Goal: Task Accomplishment & Management: Complete application form

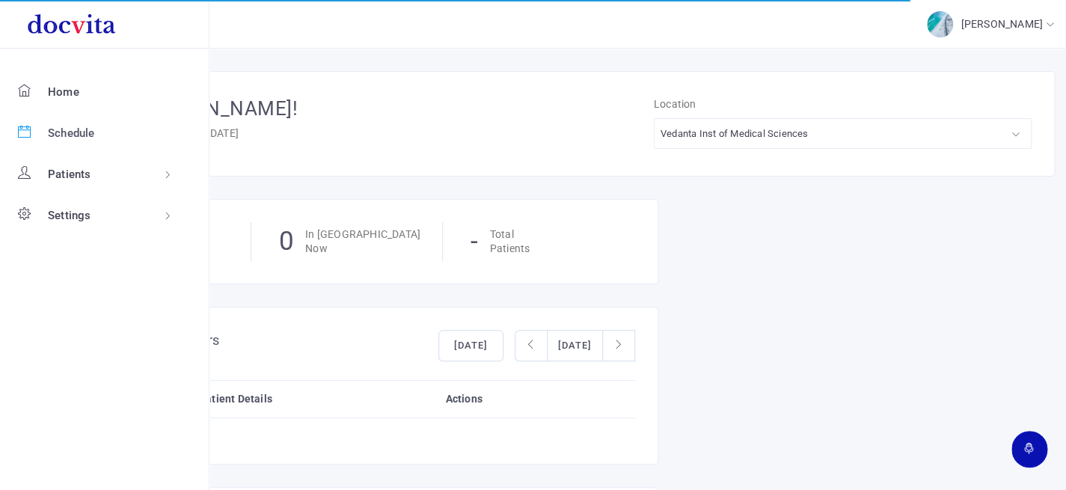
click at [62, 135] on span "Schedule" at bounding box center [71, 133] width 47 height 17
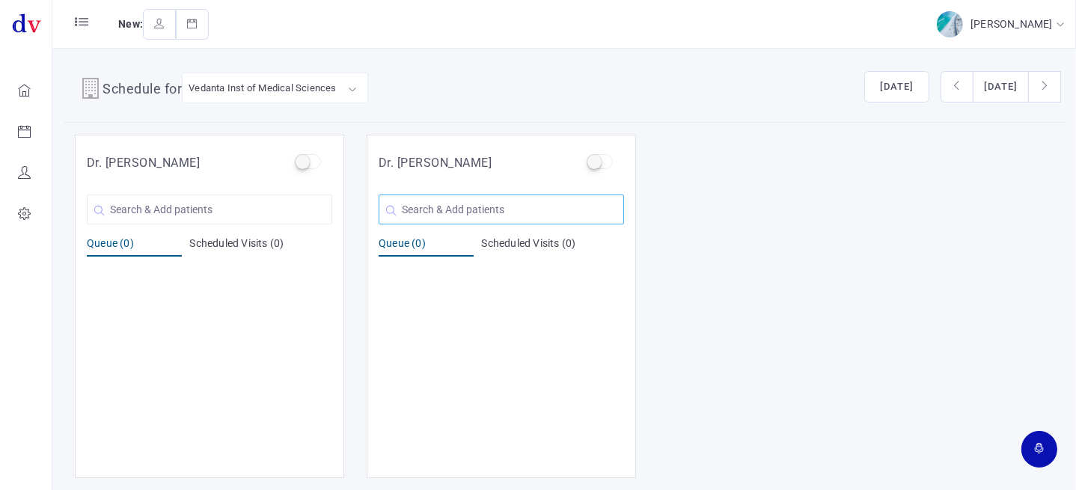
click at [439, 210] on input "text" at bounding box center [501, 210] width 245 height 30
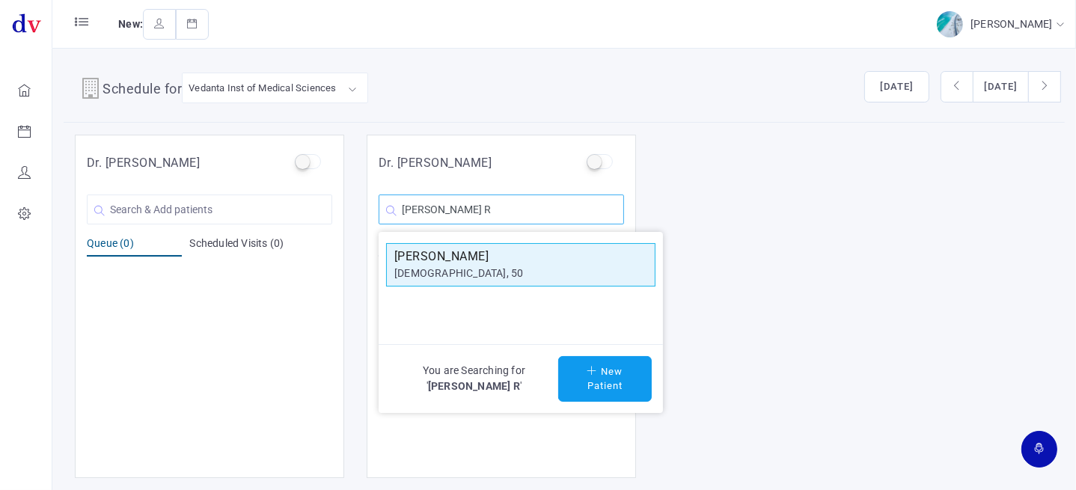
type input "[PERSON_NAME] R"
click at [463, 266] on div "[DEMOGRAPHIC_DATA], 50" at bounding box center [520, 274] width 253 height 16
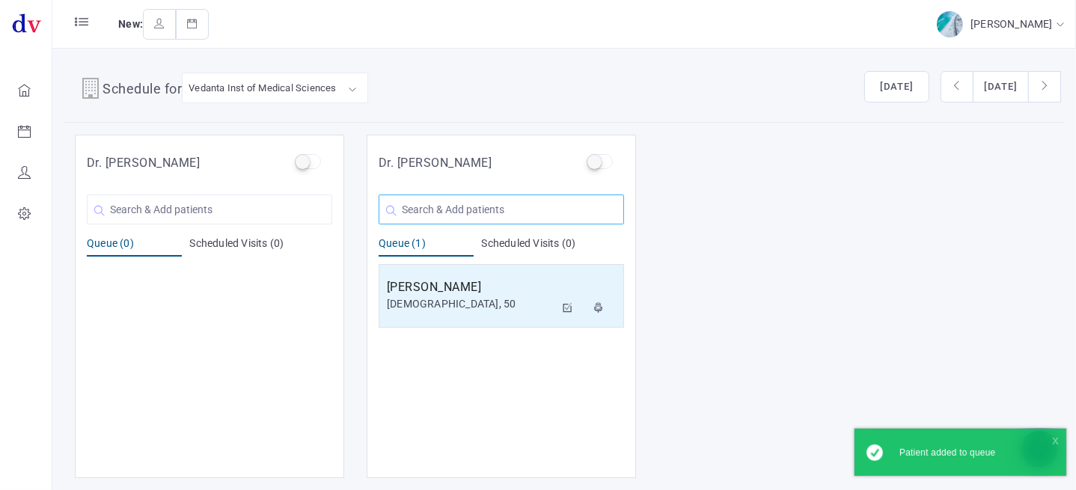
click at [439, 210] on input "text" at bounding box center [501, 210] width 245 height 30
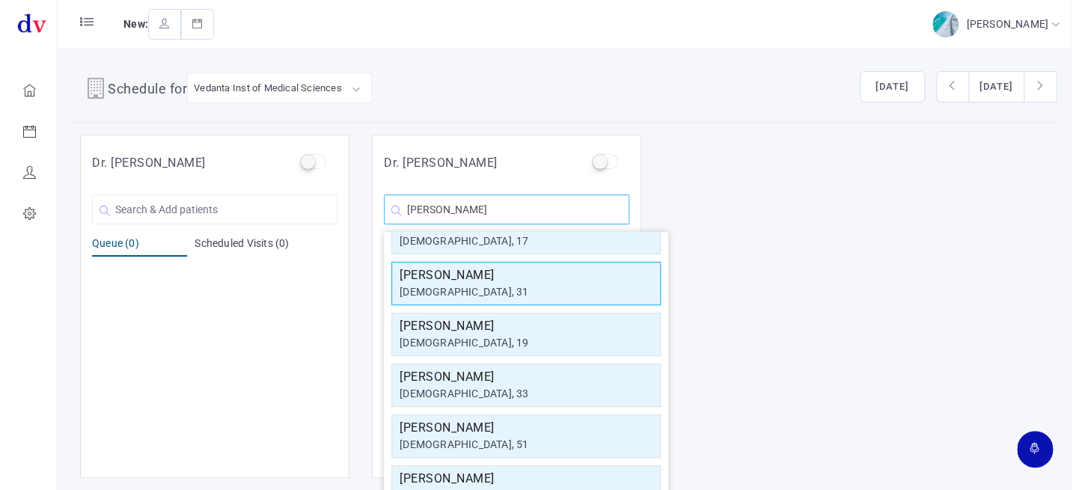
scroll to position [135, 0]
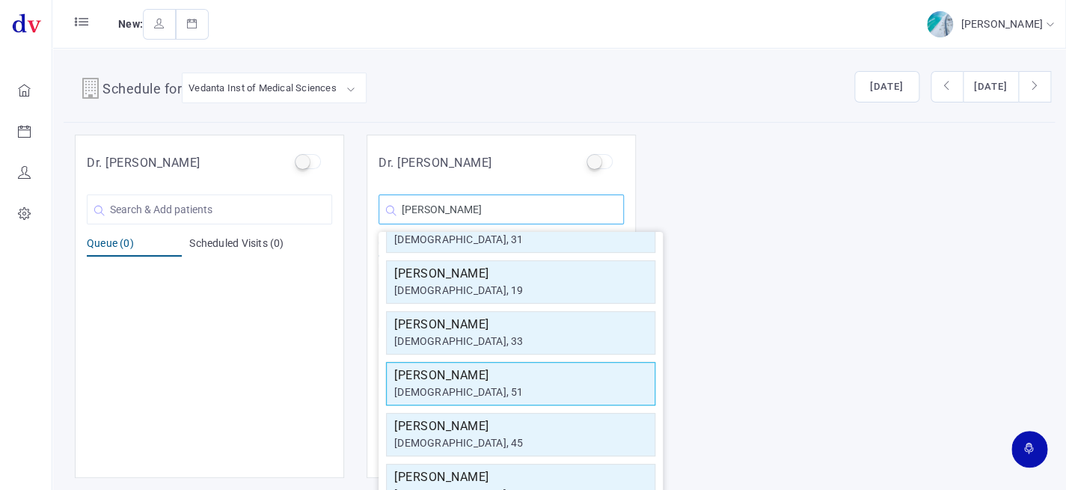
type input "[PERSON_NAME]"
click at [500, 370] on h5 "[PERSON_NAME]" at bounding box center [520, 376] width 253 height 18
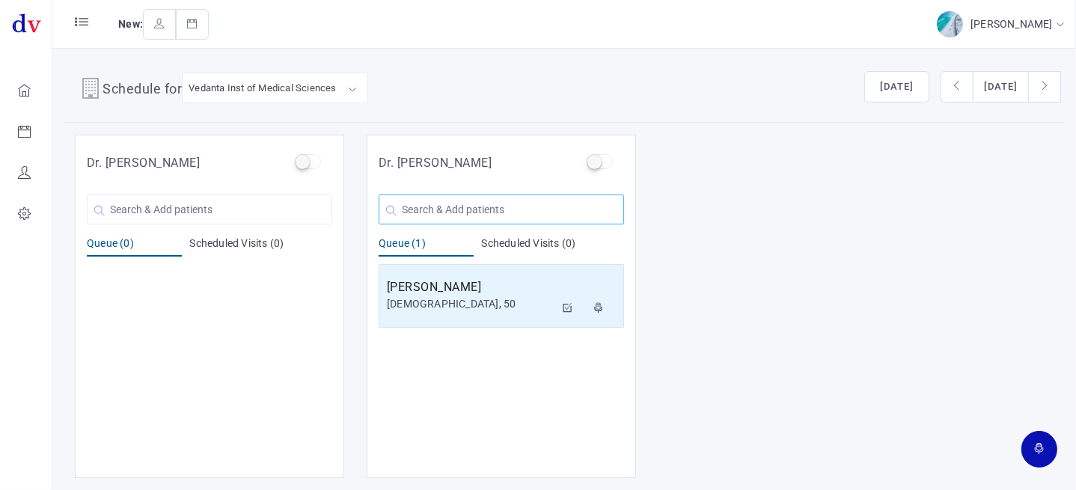
click at [495, 217] on input "text" at bounding box center [501, 210] width 245 height 30
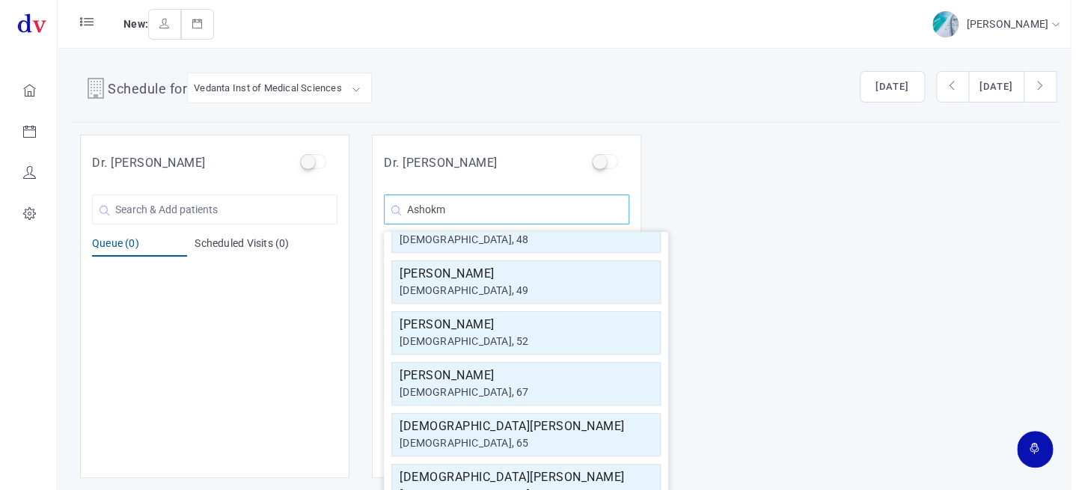
scroll to position [0, 0]
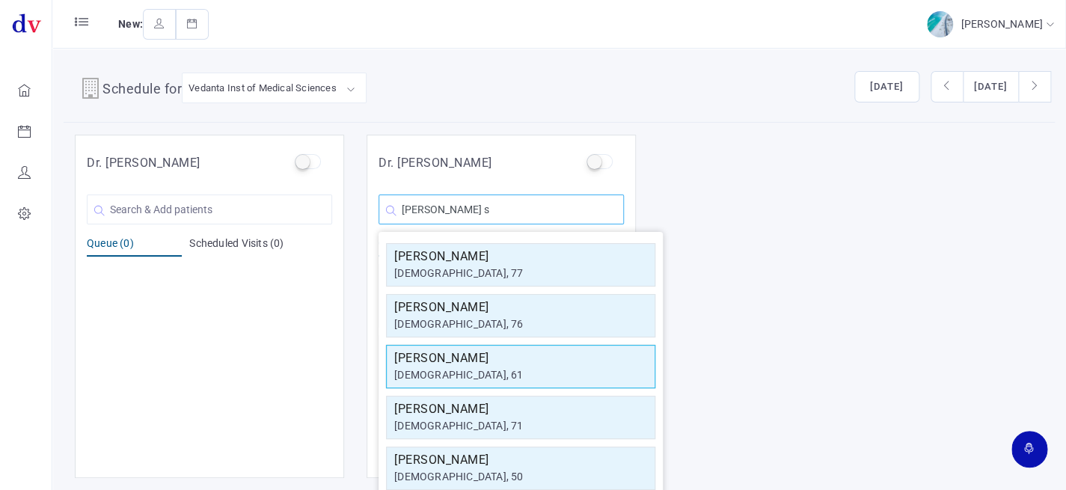
type input "[PERSON_NAME] s"
click at [509, 355] on h5 "[PERSON_NAME]" at bounding box center [520, 358] width 253 height 18
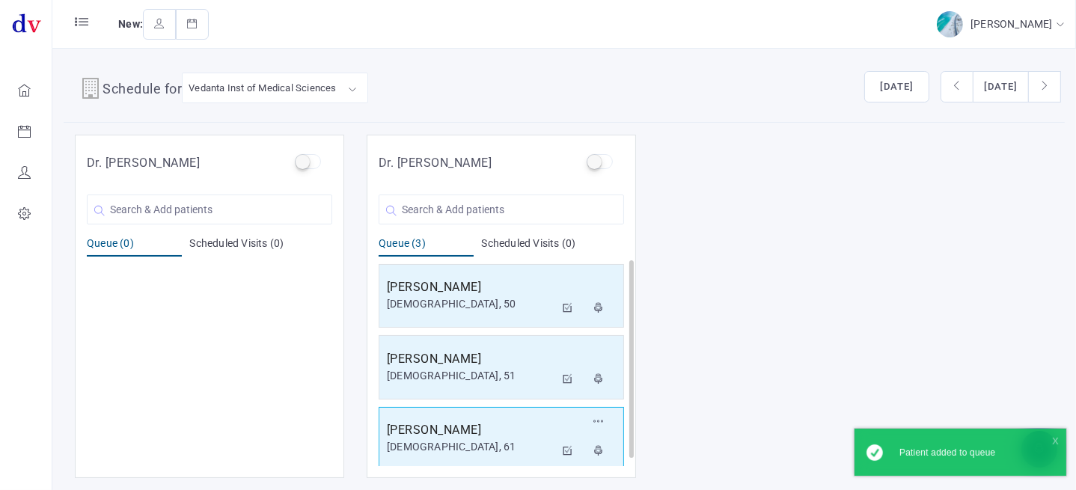
click at [519, 429] on h5 "[PERSON_NAME]" at bounding box center [471, 430] width 168 height 18
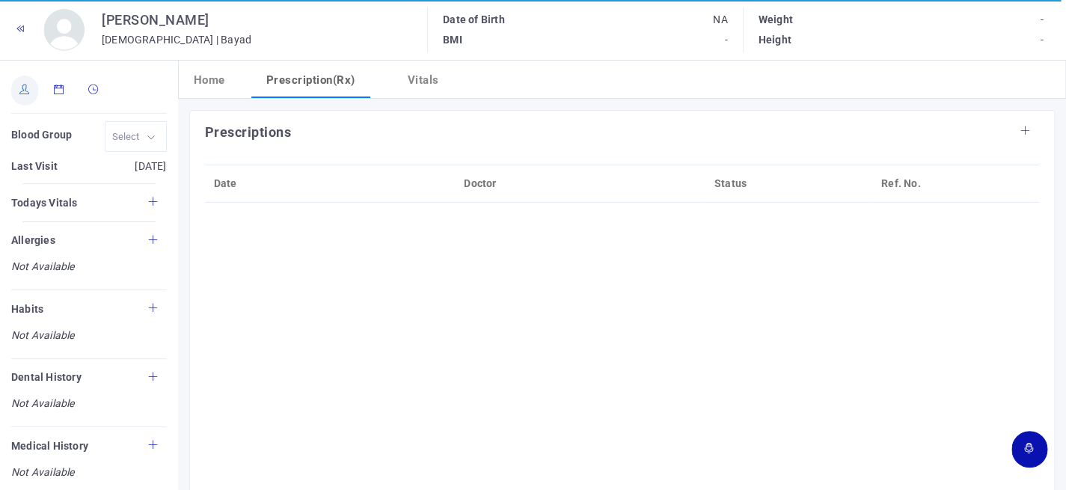
click at [19, 88] on icon at bounding box center [24, 90] width 10 height 10
type input "[PERSON_NAME]"
type input "61"
type input "Bayad"
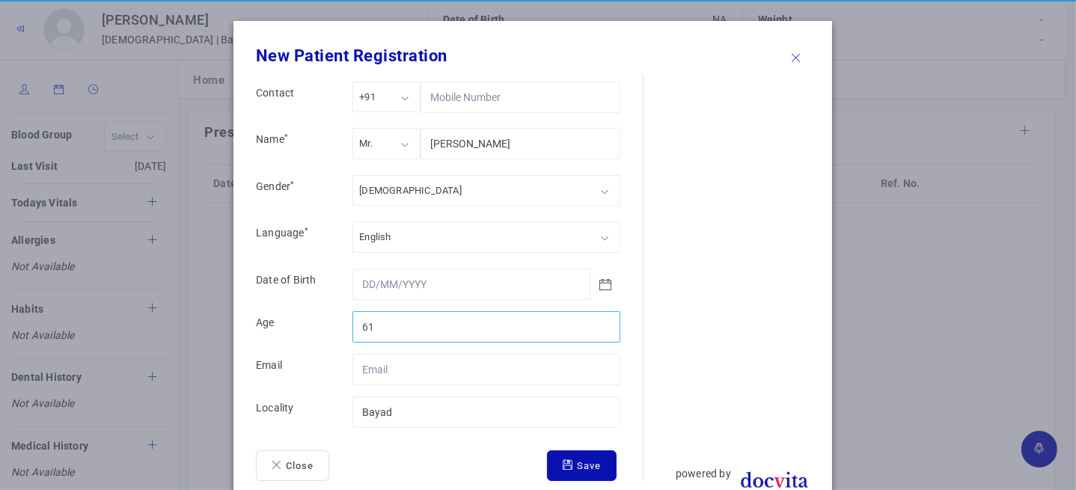
click at [412, 321] on input "61" at bounding box center [486, 326] width 268 height 31
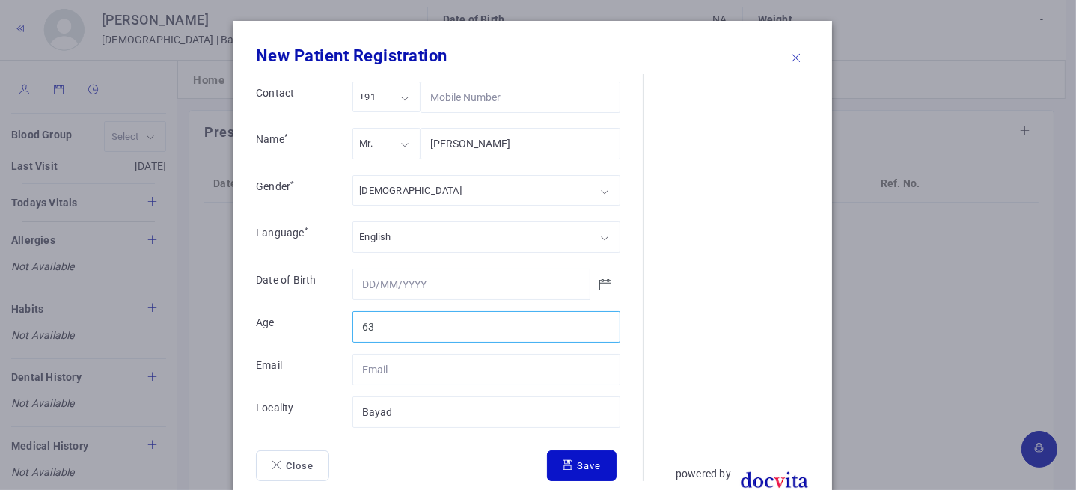
type input "63"
click at [553, 472] on button "Save" at bounding box center [582, 465] width 70 height 31
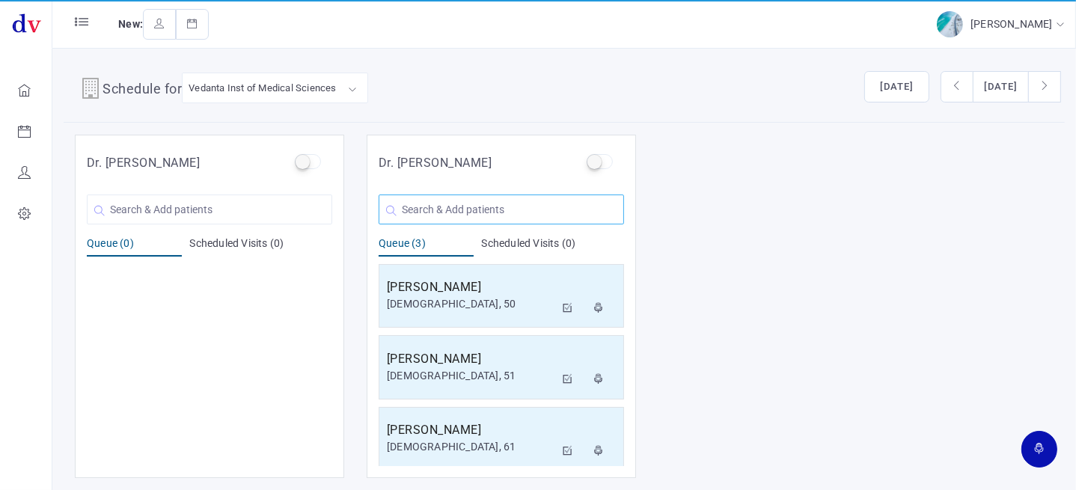
click at [400, 210] on input "text" at bounding box center [501, 210] width 245 height 30
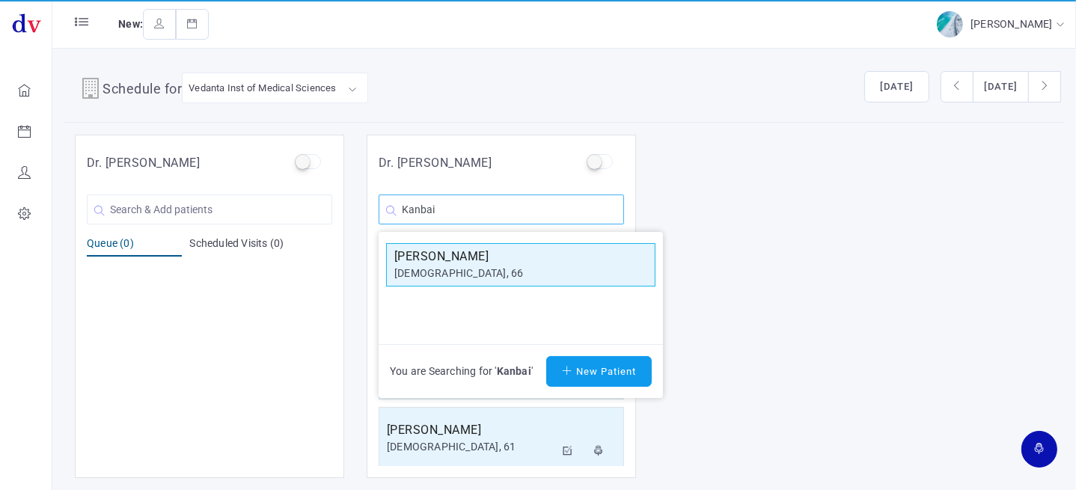
type input "Kanbai"
click at [486, 262] on h5 "[PERSON_NAME]" at bounding box center [520, 257] width 253 height 18
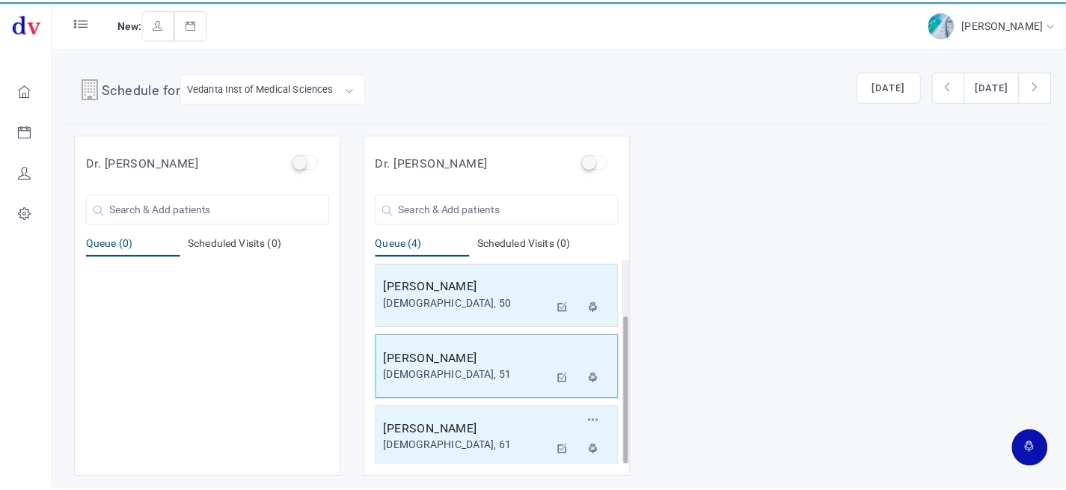
scroll to position [79, 0]
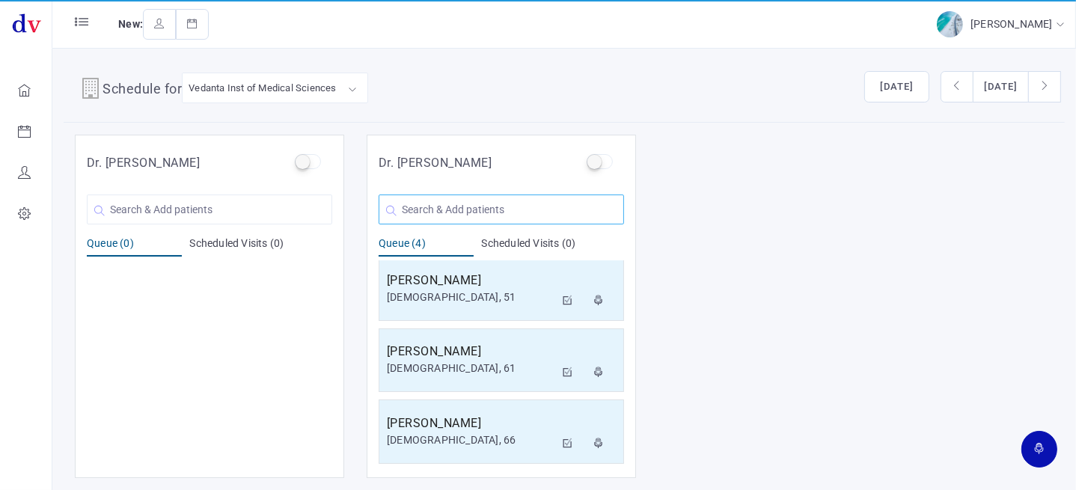
click at [476, 217] on input "text" at bounding box center [501, 210] width 245 height 30
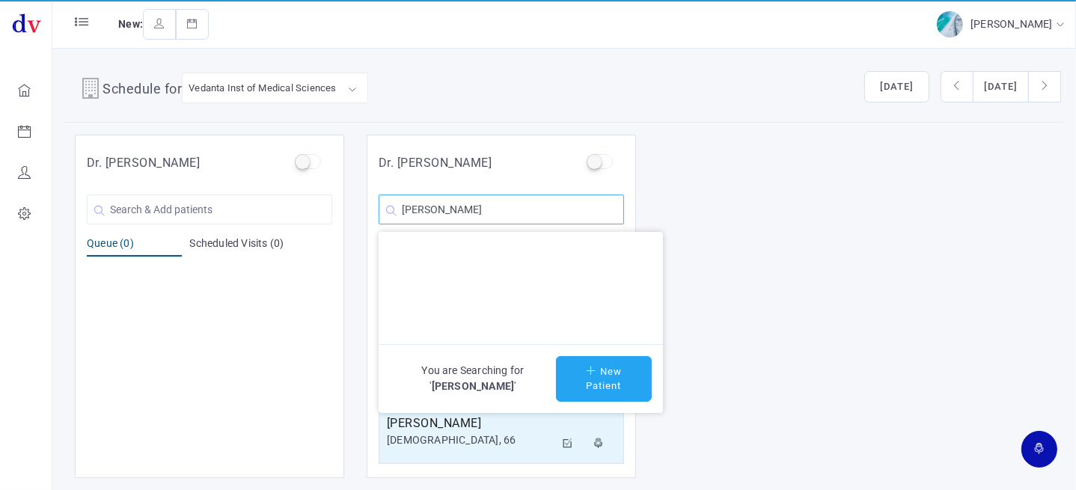
type input "[PERSON_NAME]"
click at [598, 397] on button "New Patient" at bounding box center [604, 379] width 96 height 46
type input "[PERSON_NAME]"
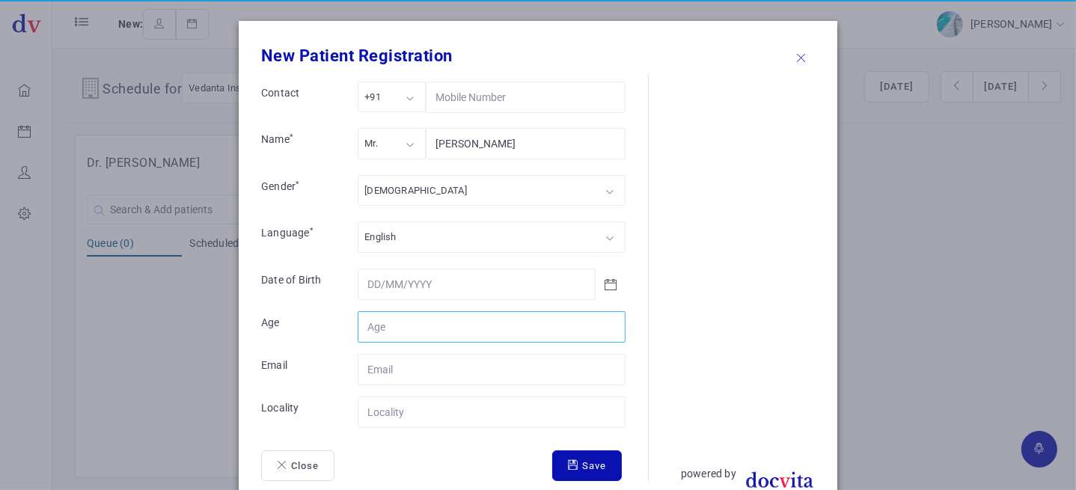
click at [436, 327] on input "Contact" at bounding box center [492, 326] width 268 height 31
type input "52"
click at [422, 404] on input "Contact" at bounding box center [492, 412] width 268 height 31
type input "Nadiad"
click at [367, 146] on div "Mr." at bounding box center [370, 143] width 13 height 17
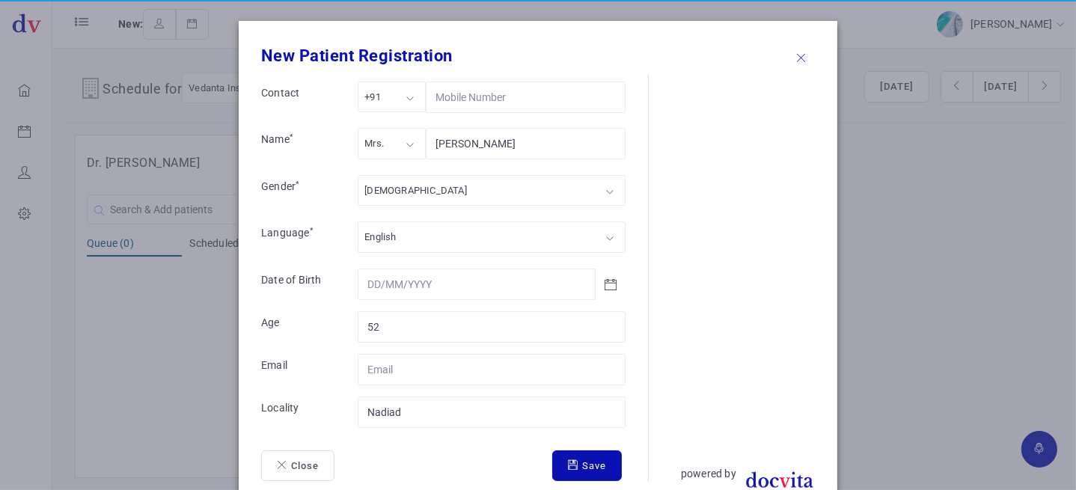
click at [377, 202] on div "[DEMOGRAPHIC_DATA] [DEMOGRAPHIC_DATA] [DEMOGRAPHIC_DATA] Other" at bounding box center [492, 192] width 268 height 35
drag, startPoint x: 387, startPoint y: 237, endPoint x: 411, endPoint y: 275, distance: 45.1
click at [560, 456] on button "Save" at bounding box center [587, 465] width 70 height 31
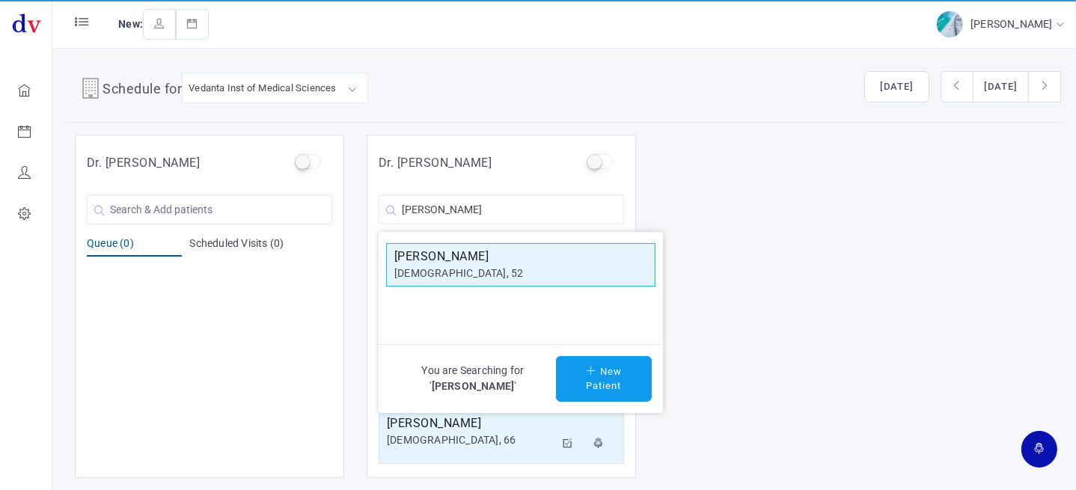
click at [549, 270] on div "[DEMOGRAPHIC_DATA], 52" at bounding box center [520, 274] width 253 height 16
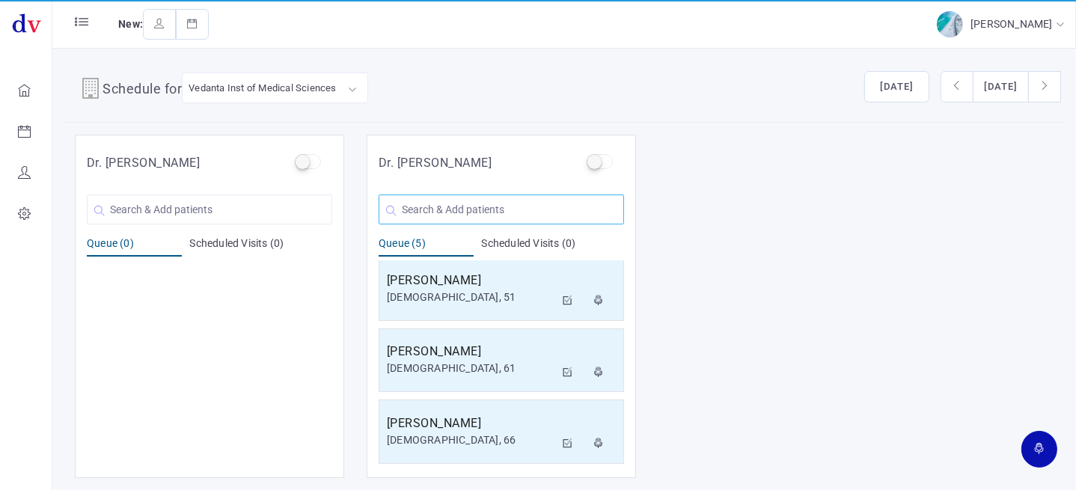
click at [497, 210] on input "text" at bounding box center [501, 210] width 245 height 30
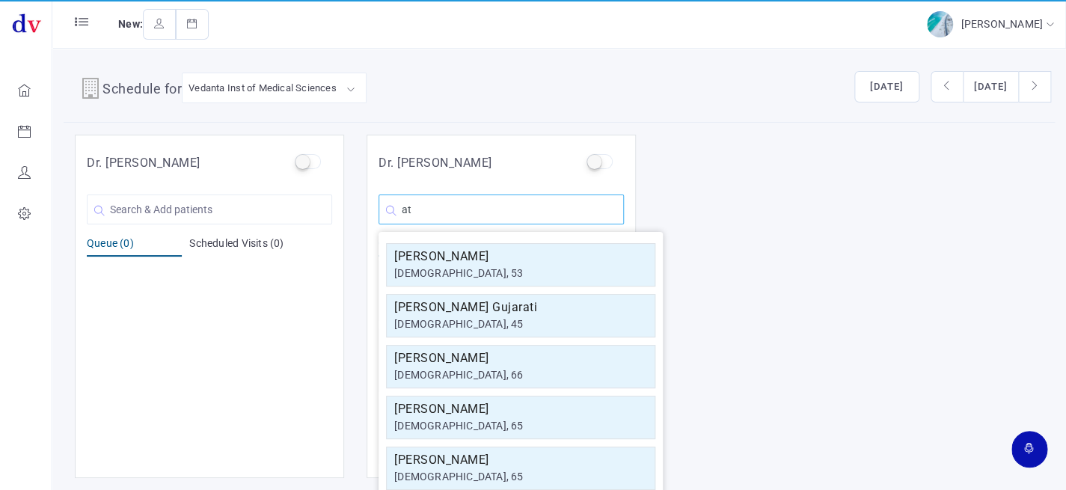
type input "a"
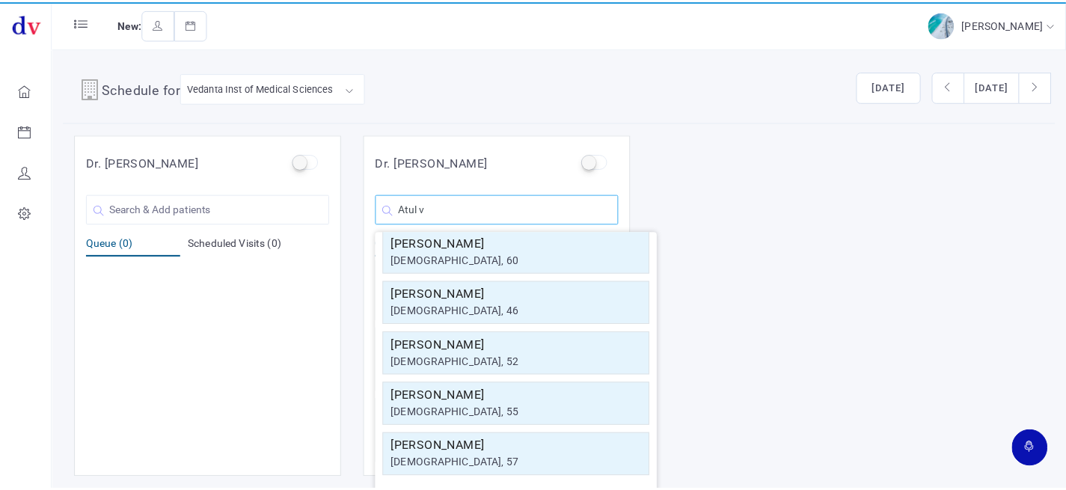
scroll to position [0, 0]
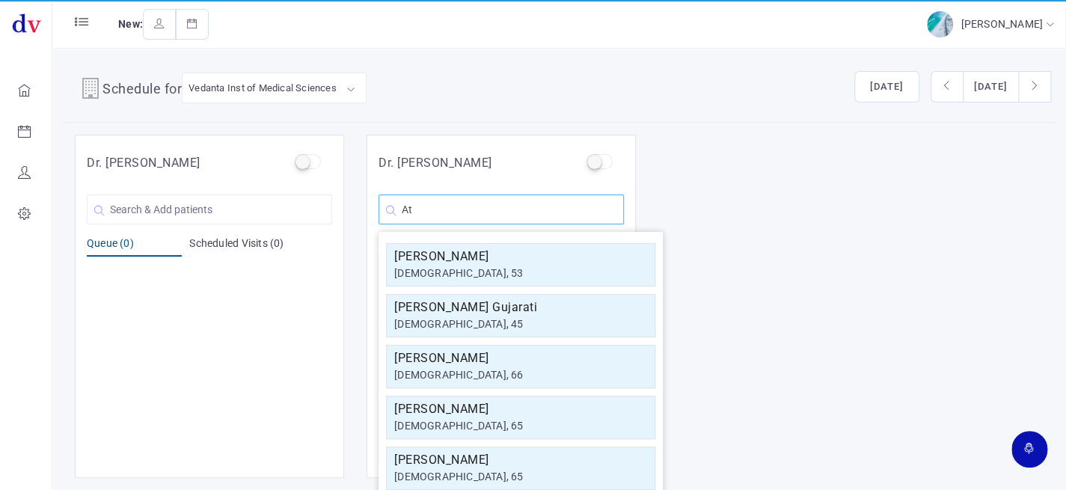
type input "A"
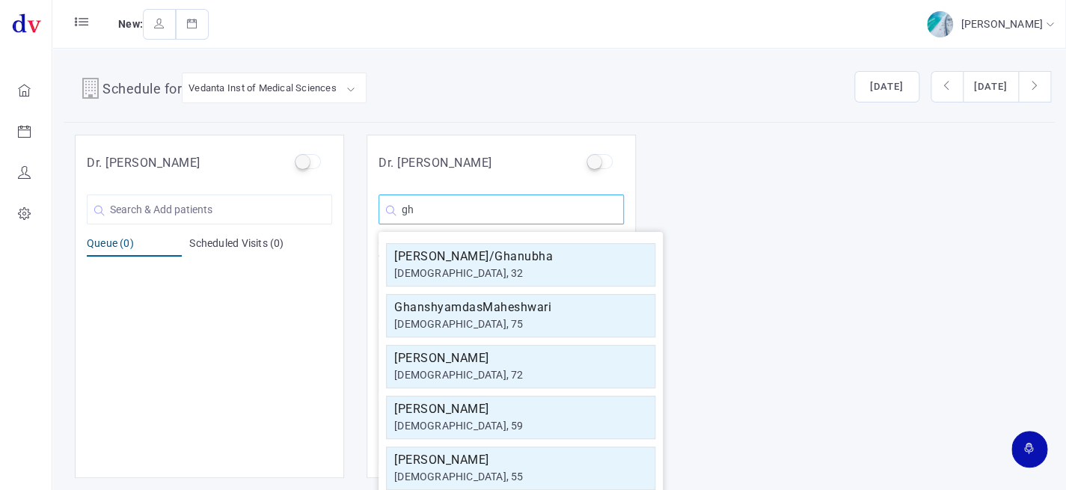
type input "g"
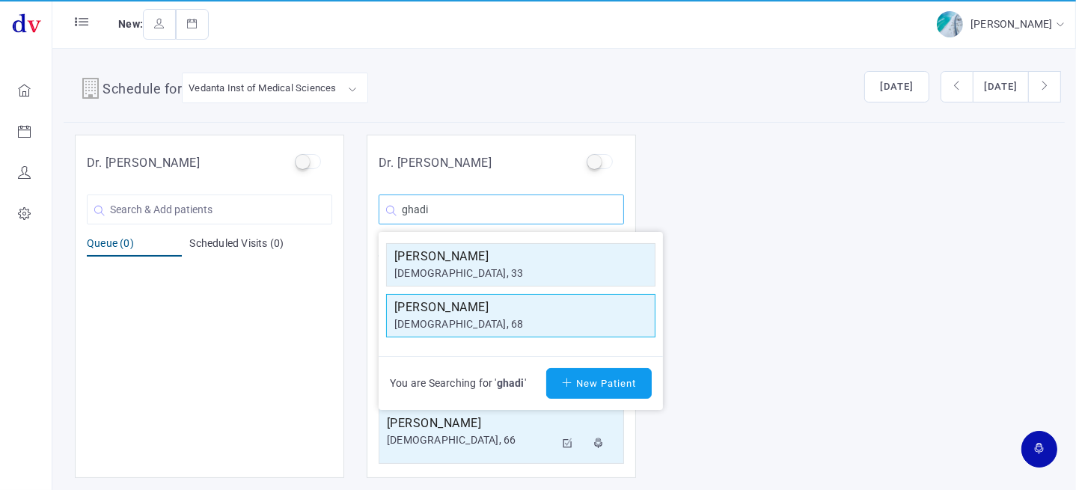
type input "ghadi"
click at [486, 314] on h5 "[PERSON_NAME]" at bounding box center [520, 308] width 253 height 18
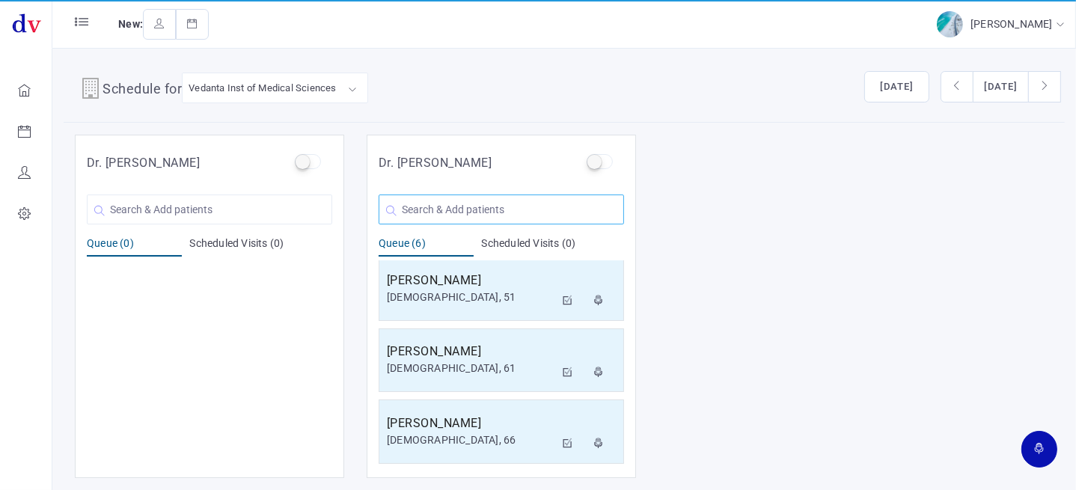
click at [591, 199] on input "text" at bounding box center [501, 210] width 245 height 30
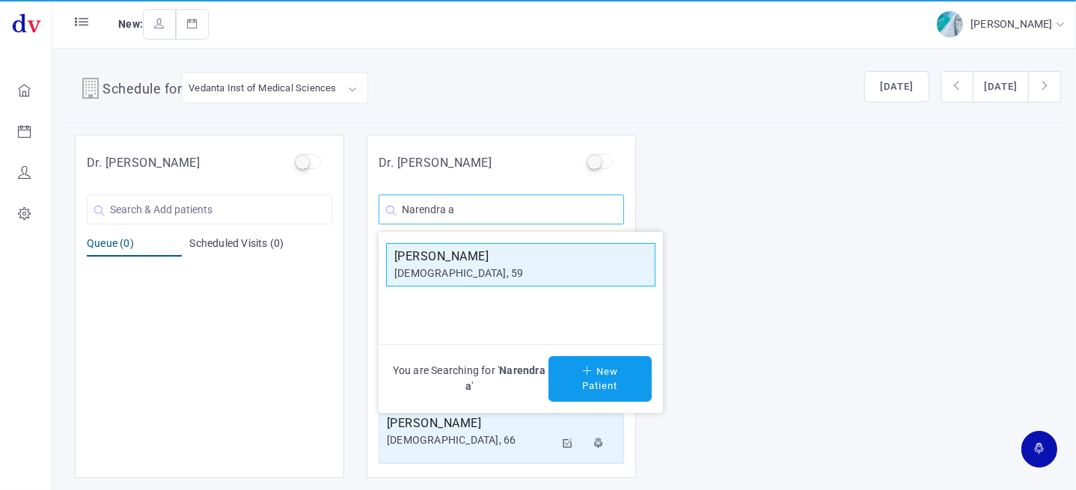
type input "Narendra a"
click at [546, 255] on h5 "[PERSON_NAME]" at bounding box center [520, 257] width 253 height 18
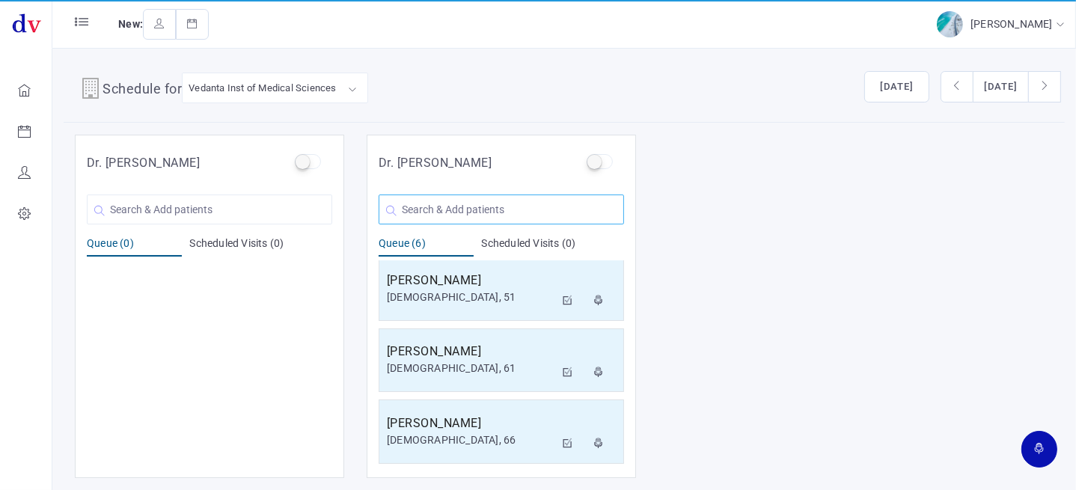
click at [531, 216] on input "text" at bounding box center [501, 210] width 245 height 30
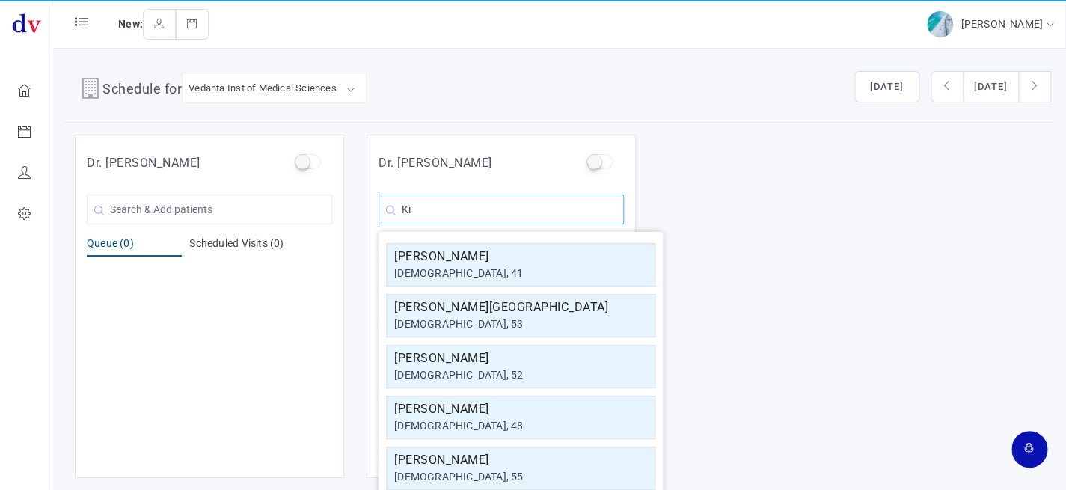
type input "K"
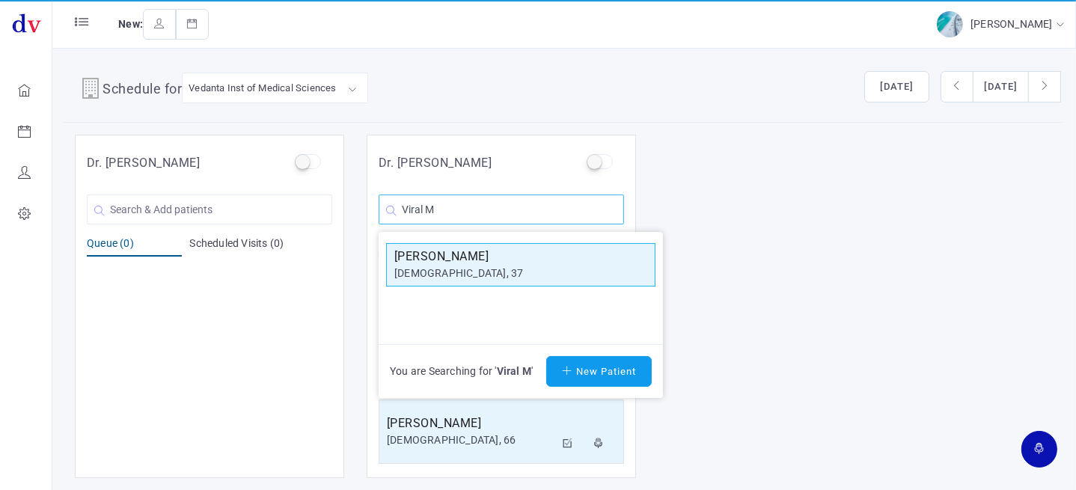
type input "Viral M"
click at [482, 270] on div "[DEMOGRAPHIC_DATA], 37" at bounding box center [520, 274] width 253 height 16
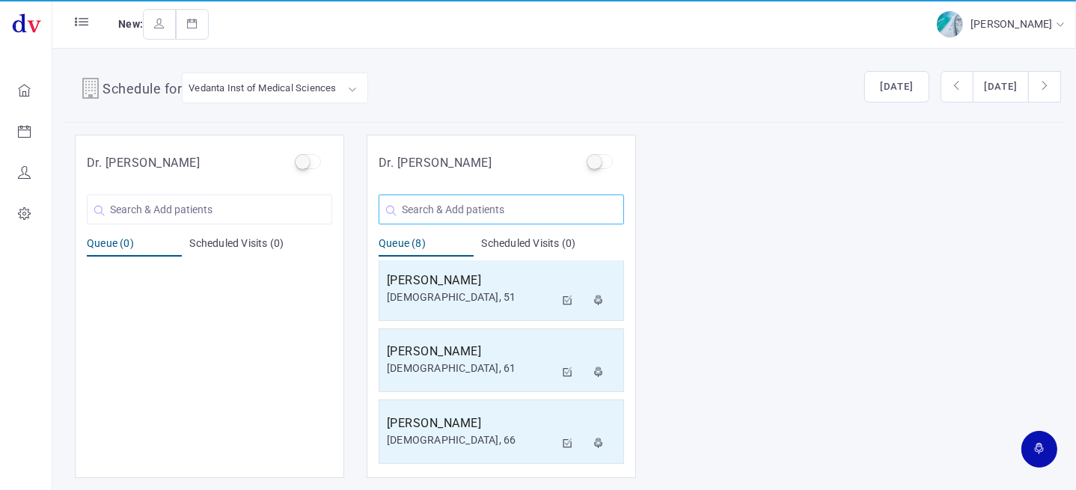
click at [442, 208] on input "text" at bounding box center [501, 210] width 245 height 30
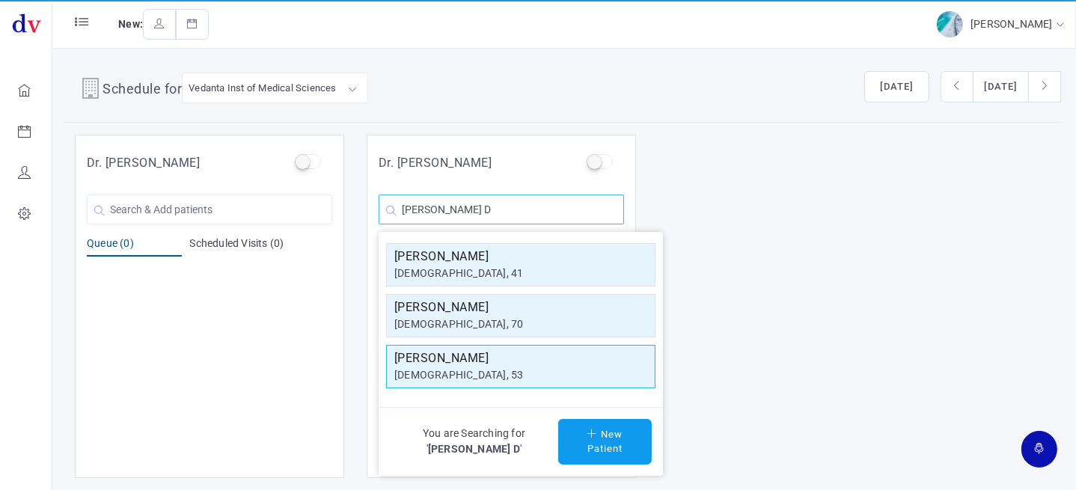
type input "[PERSON_NAME] D"
click at [460, 358] on h5 "[PERSON_NAME]" at bounding box center [520, 358] width 253 height 18
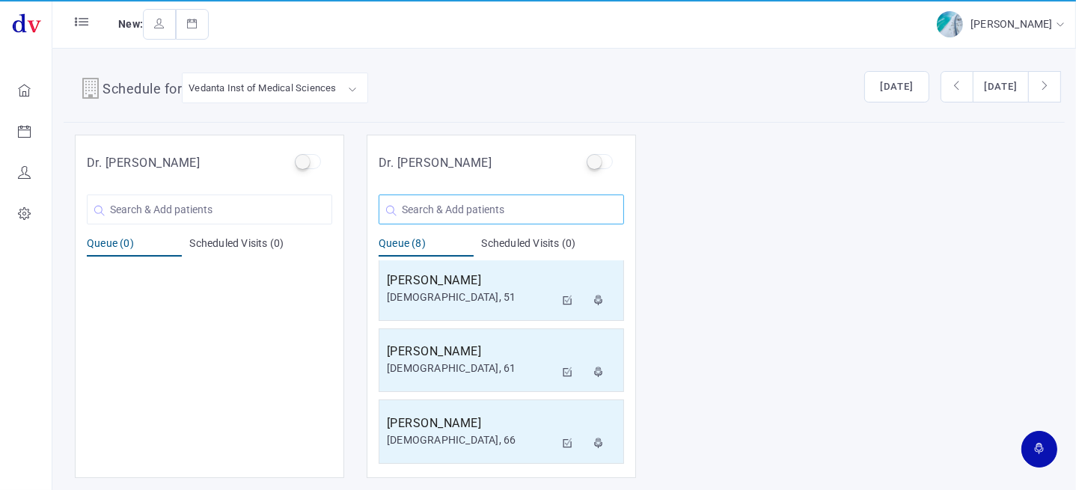
click at [442, 210] on input "text" at bounding box center [501, 210] width 245 height 30
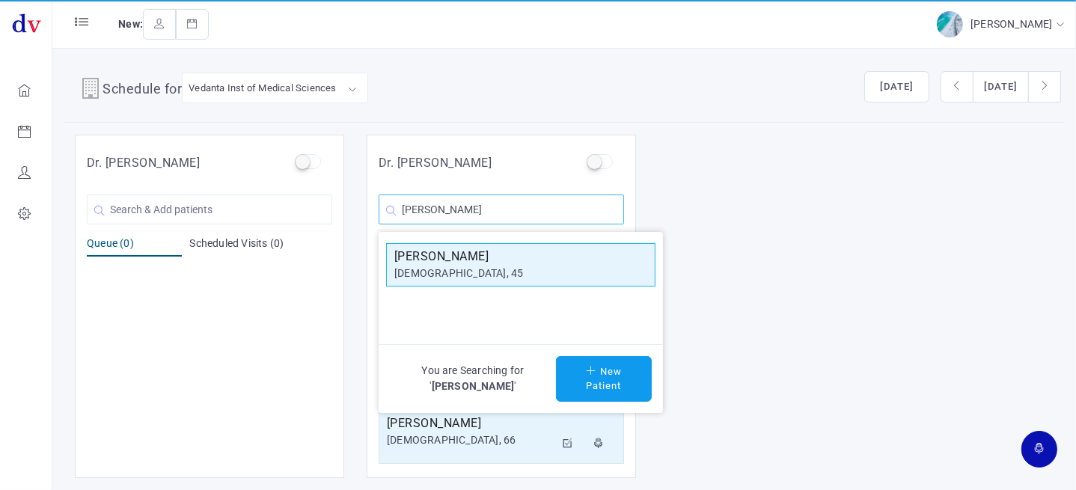
type input "[PERSON_NAME]"
click at [481, 263] on h5 "[PERSON_NAME]" at bounding box center [520, 257] width 253 height 18
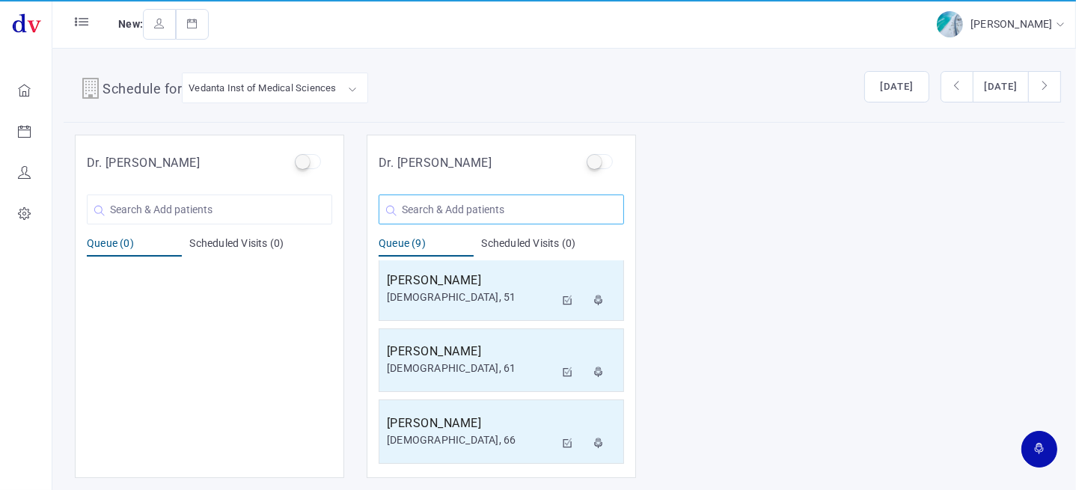
click at [471, 205] on input "text" at bounding box center [501, 210] width 245 height 30
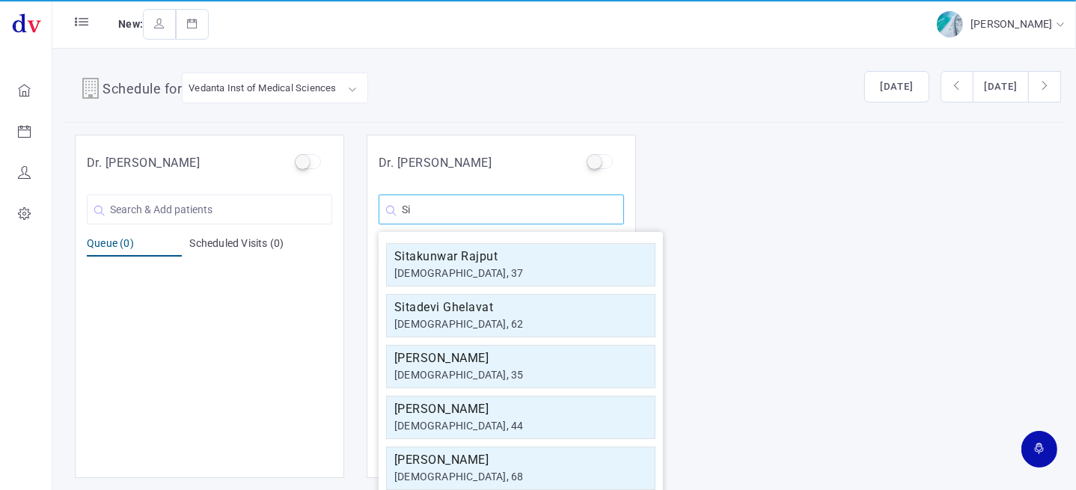
type input "S"
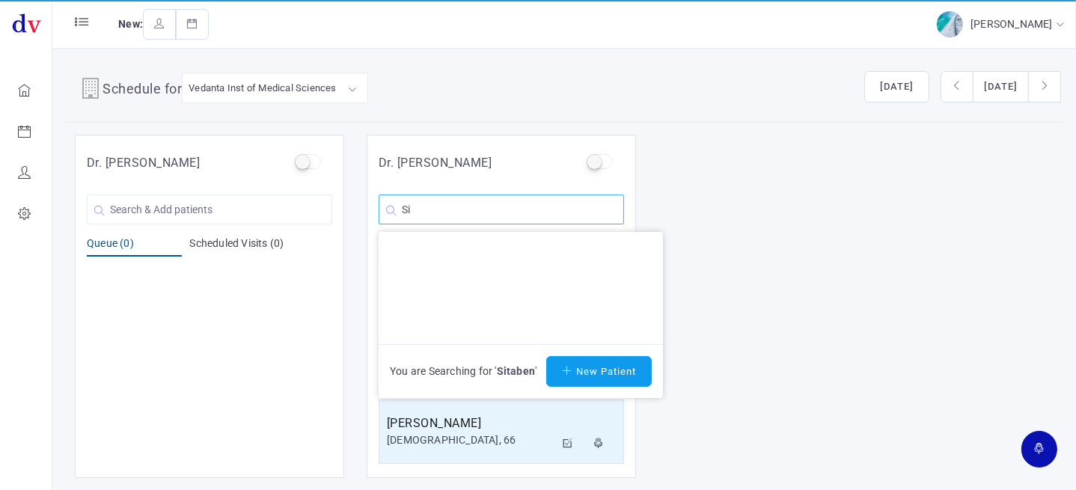
type input "S"
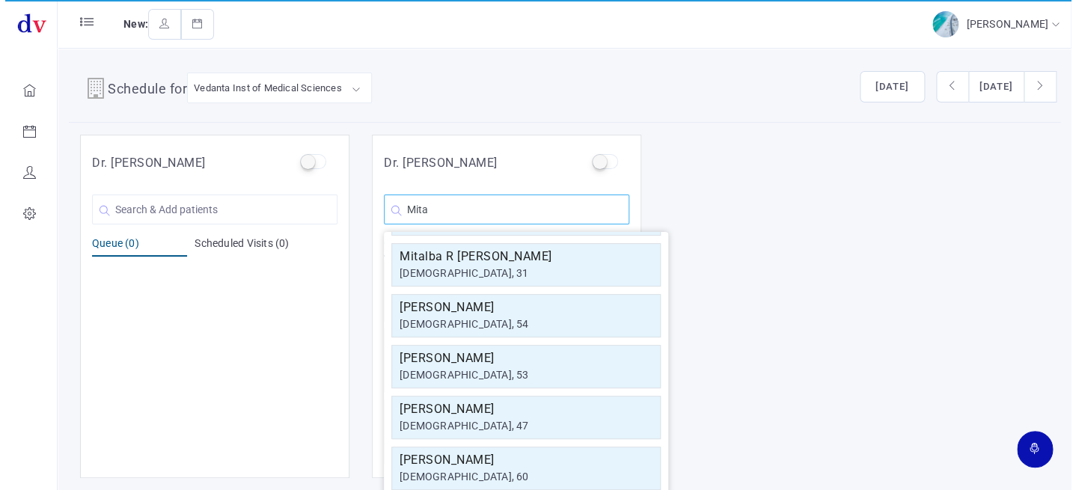
scroll to position [267, 0]
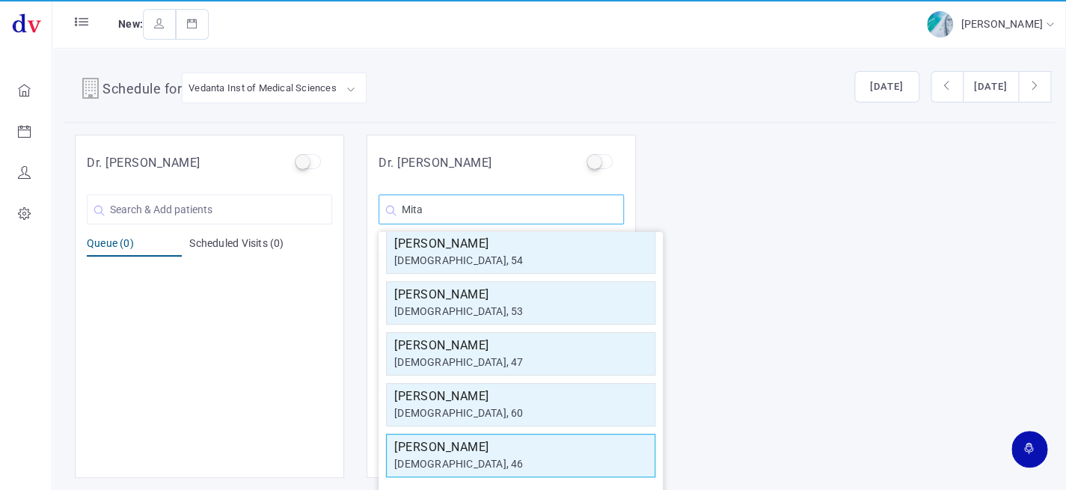
type input "Mita"
click at [464, 458] on div "[DEMOGRAPHIC_DATA], 46" at bounding box center [520, 464] width 253 height 16
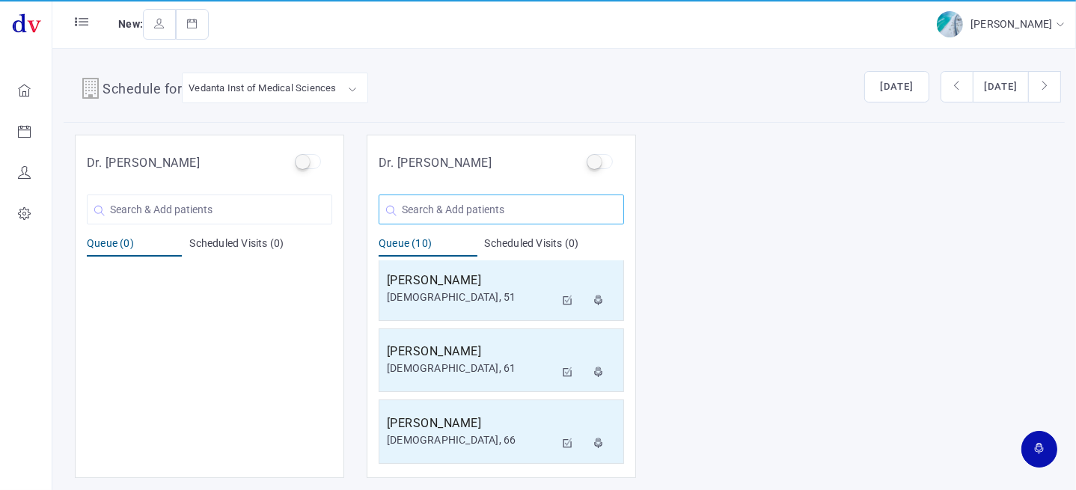
click at [452, 219] on input "text" at bounding box center [501, 210] width 245 height 30
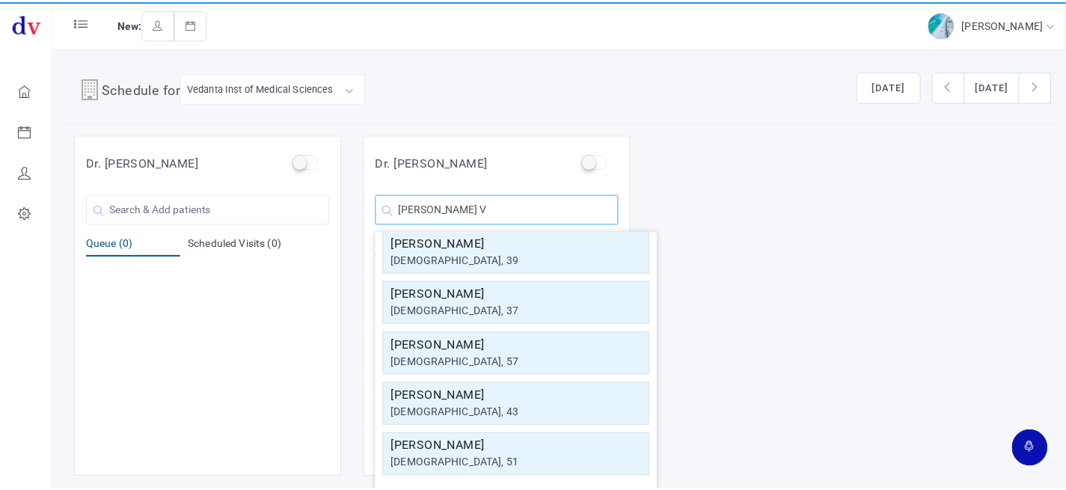
scroll to position [0, 0]
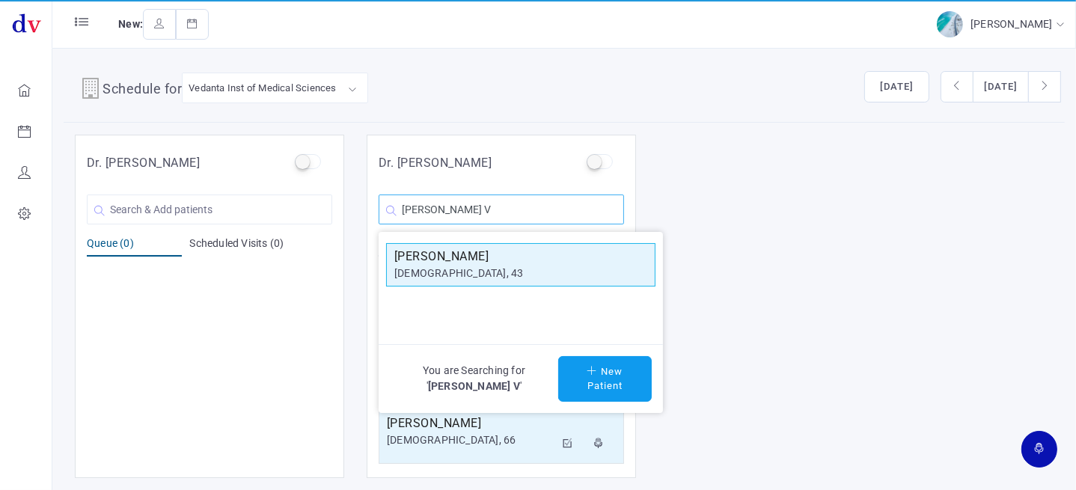
type input "[PERSON_NAME] V"
click at [456, 266] on div "[DEMOGRAPHIC_DATA], 43" at bounding box center [520, 274] width 253 height 16
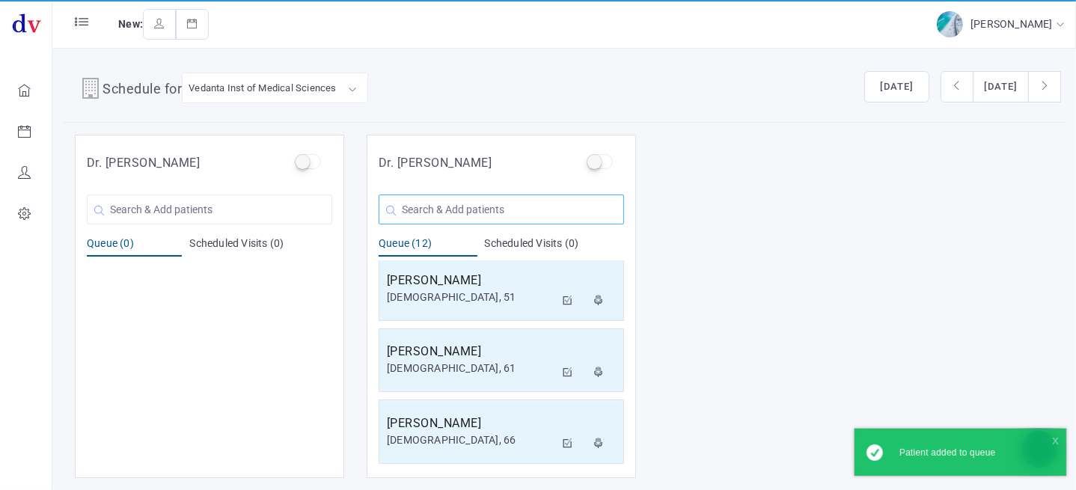
click at [455, 201] on input "text" at bounding box center [501, 210] width 245 height 30
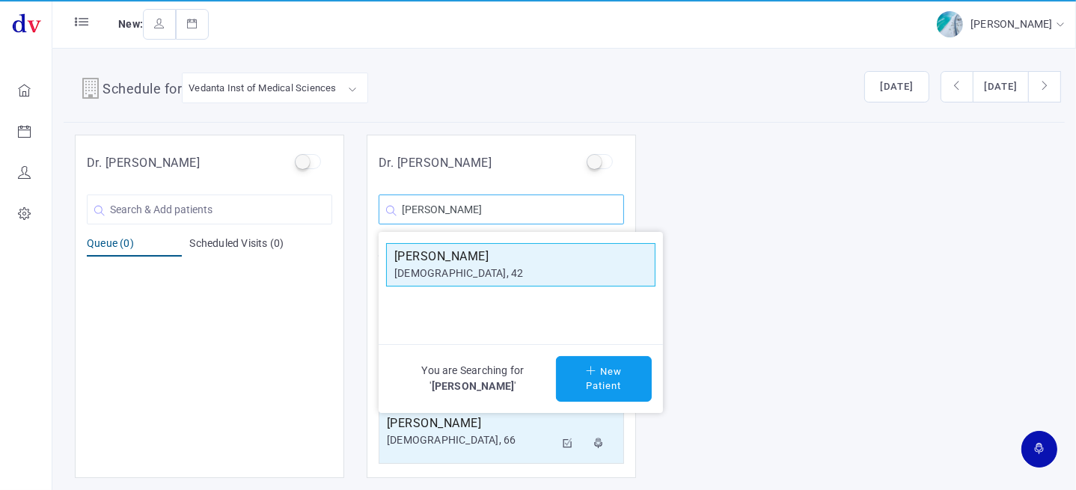
type input "[PERSON_NAME]"
click at [510, 270] on div "[DEMOGRAPHIC_DATA], 42" at bounding box center [520, 274] width 253 height 16
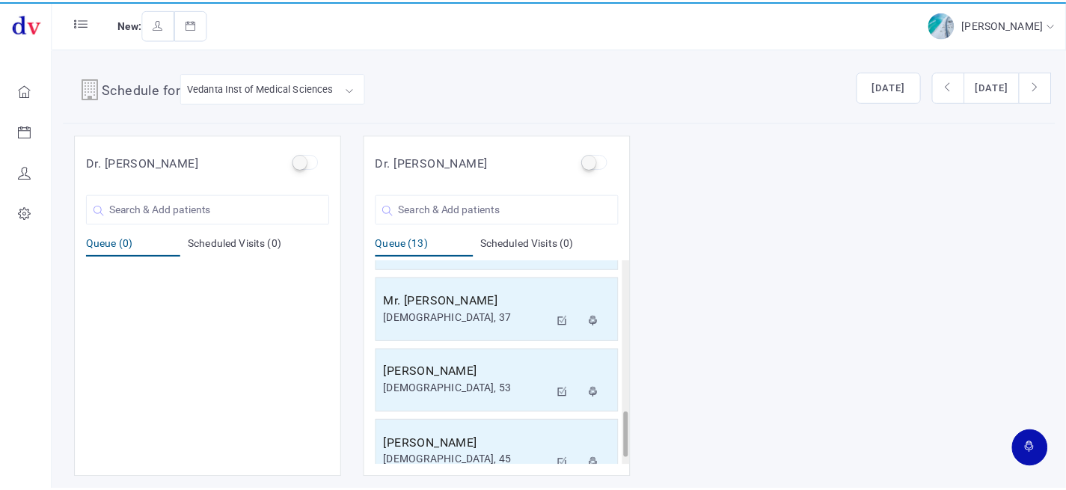
scroll to position [721, 0]
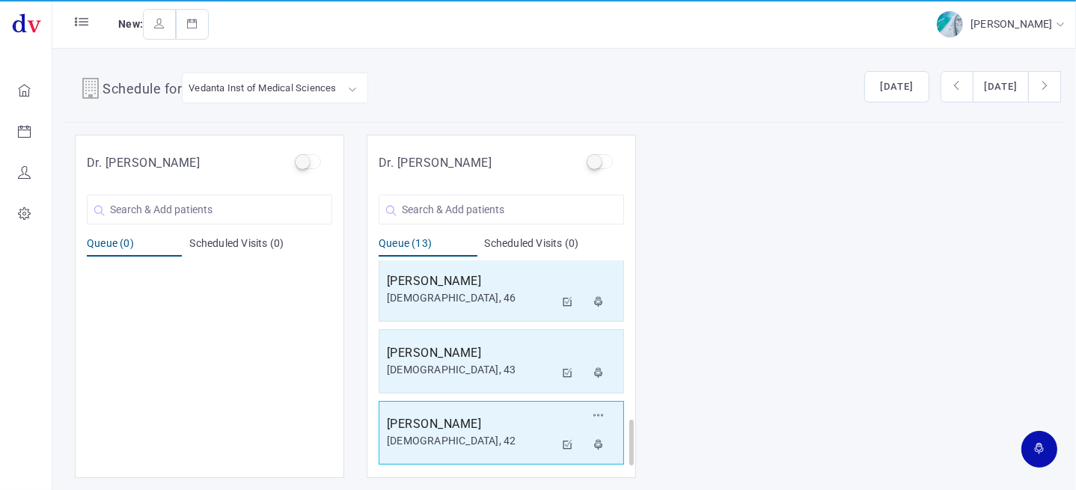
click at [494, 433] on div "[DEMOGRAPHIC_DATA], 42" at bounding box center [471, 441] width 168 height 16
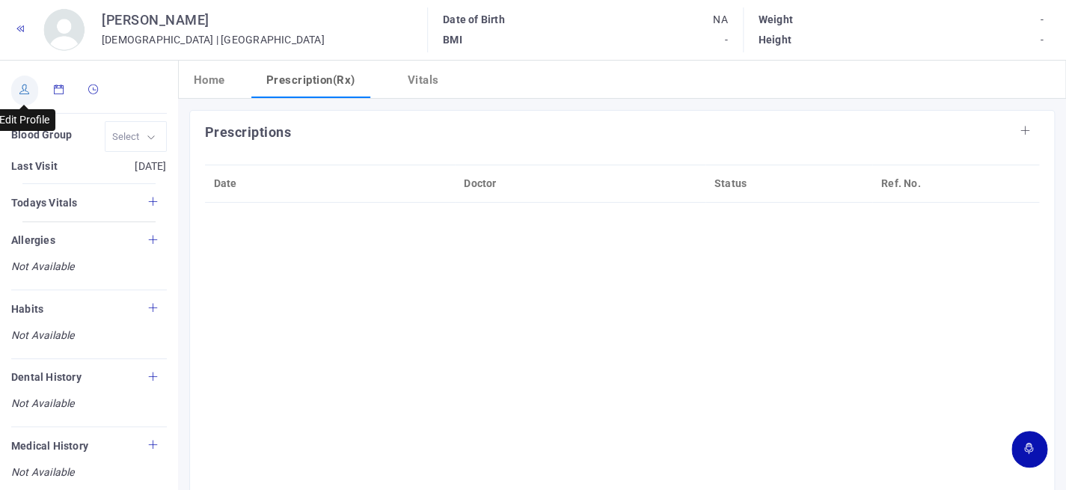
click at [24, 95] on link at bounding box center [24, 91] width 27 height 30
type input "[PERSON_NAME]"
type input "42"
type input "[GEOGRAPHIC_DATA]"
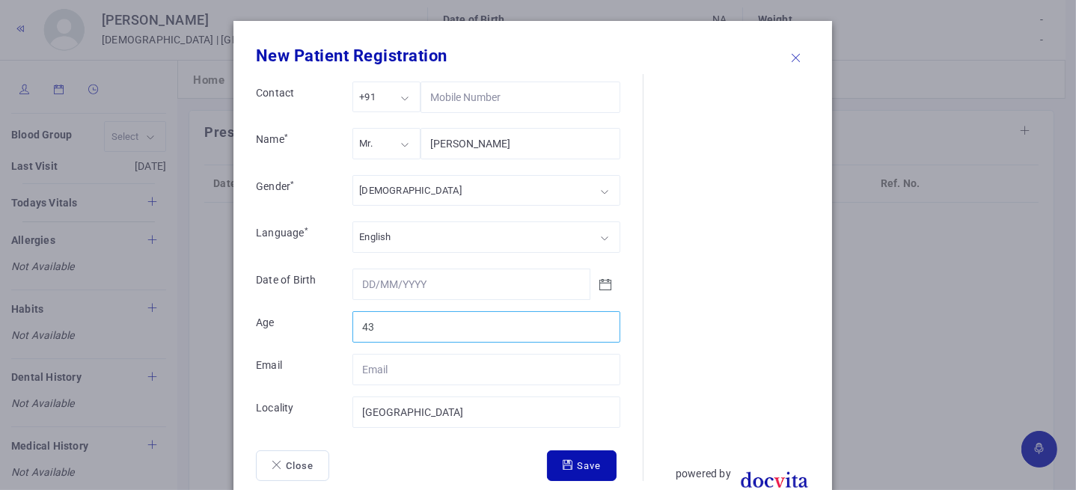
click at [602, 319] on input "43" at bounding box center [486, 326] width 268 height 31
click at [602, 318] on input "44" at bounding box center [486, 326] width 268 height 31
click at [575, 464] on button "Save" at bounding box center [582, 465] width 70 height 31
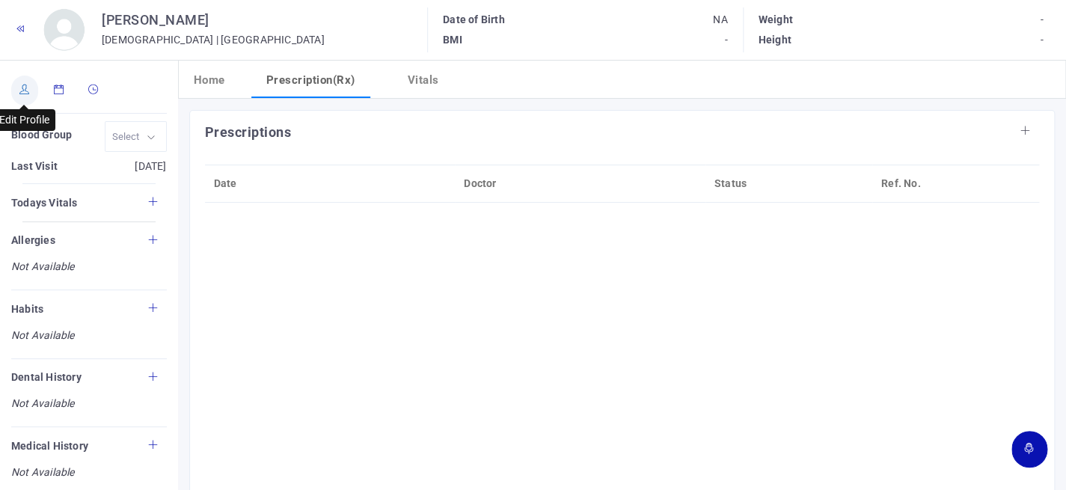
click at [28, 91] on icon at bounding box center [24, 90] width 10 height 10
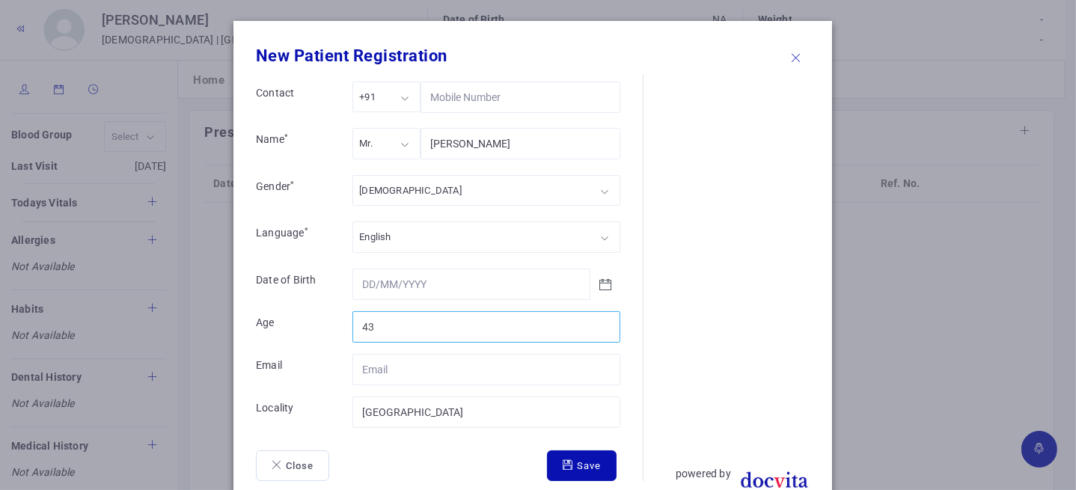
click at [600, 322] on input "43" at bounding box center [486, 326] width 268 height 31
type input "44"
click at [600, 322] on input "44" at bounding box center [486, 326] width 268 height 31
click at [576, 460] on button "Save" at bounding box center [582, 465] width 70 height 31
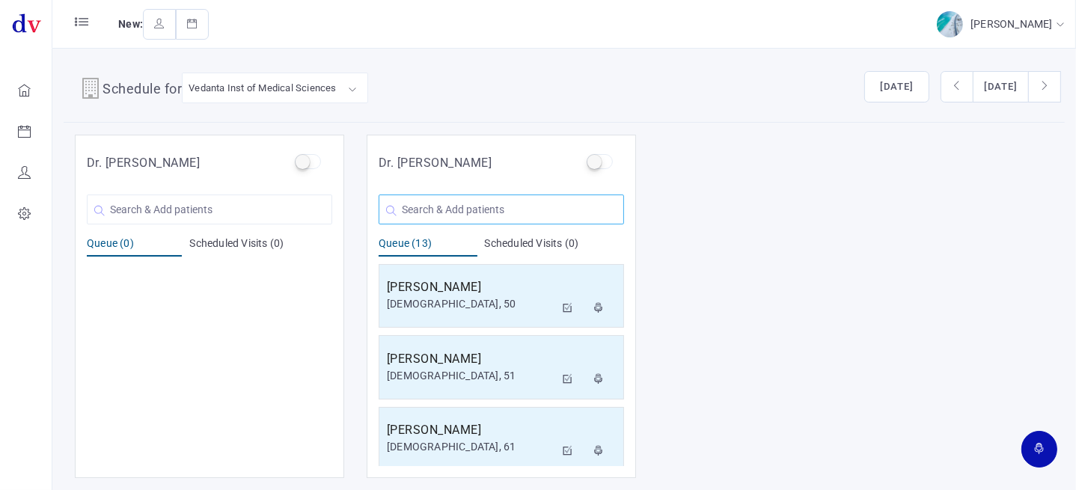
click at [501, 212] on input "text" at bounding box center [501, 210] width 245 height 30
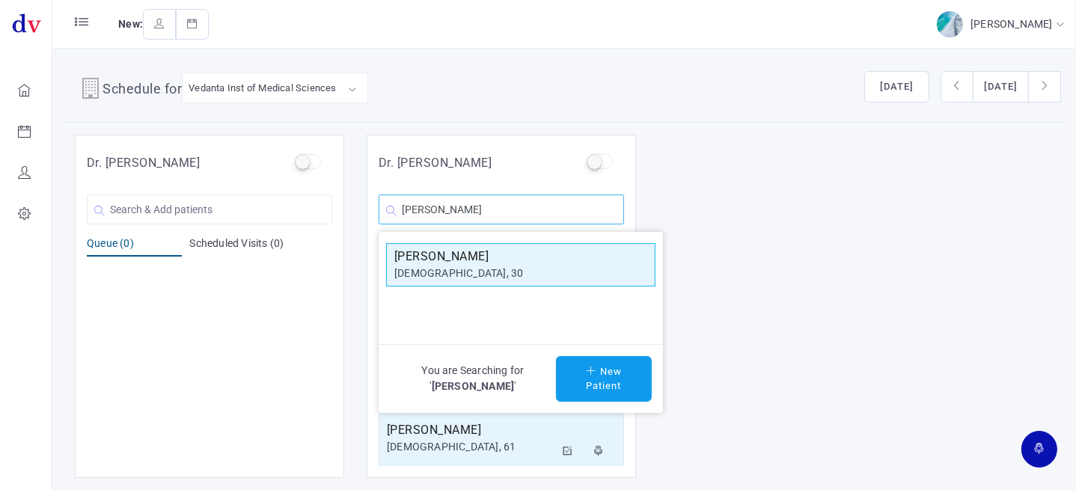
type input "[PERSON_NAME]"
click at [511, 263] on h5 "[PERSON_NAME]" at bounding box center [520, 257] width 253 height 18
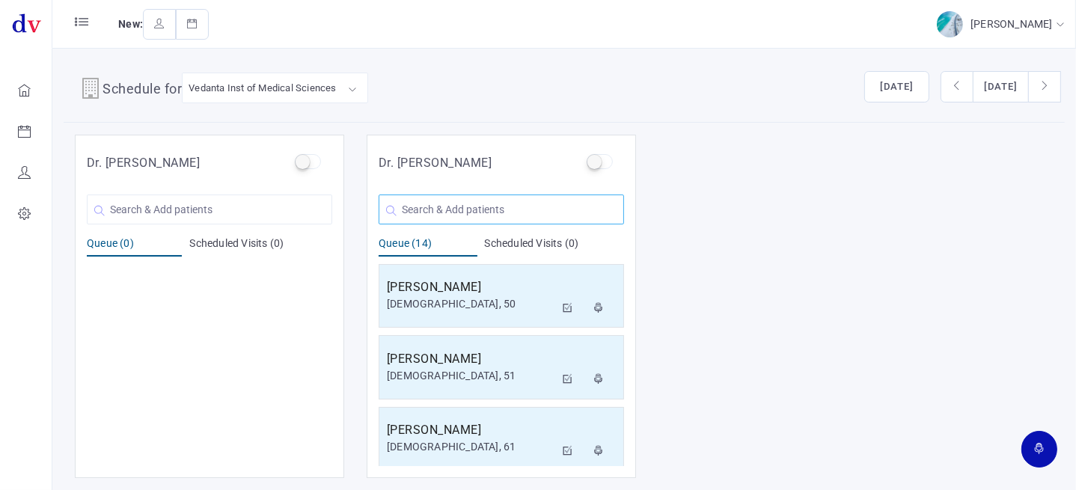
click at [537, 203] on input "text" at bounding box center [501, 210] width 245 height 30
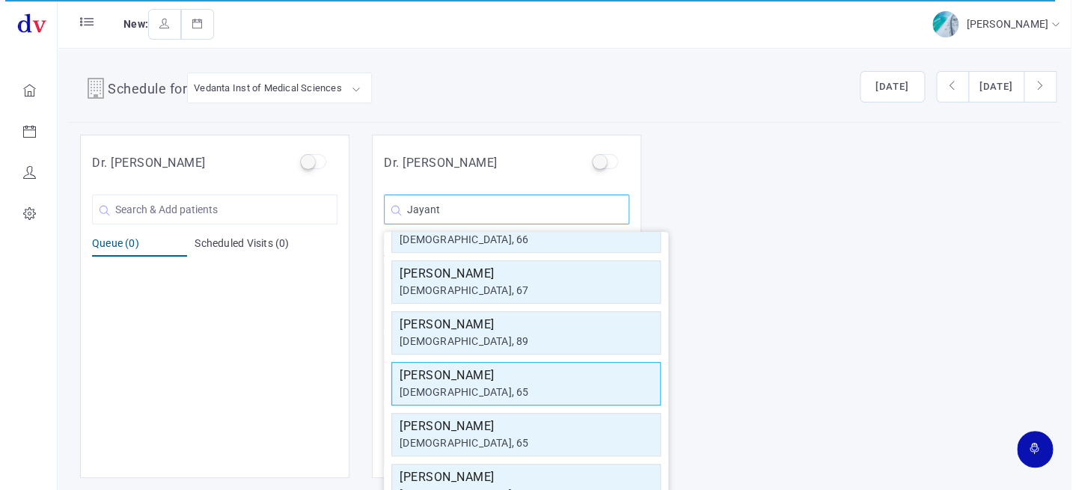
scroll to position [267, 0]
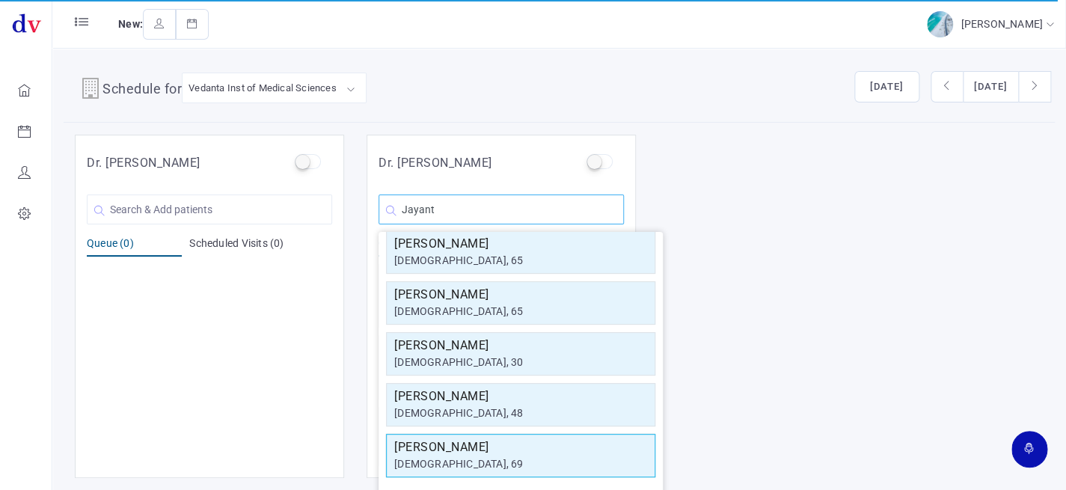
type input "Jayant"
click at [545, 447] on h5 "[PERSON_NAME]" at bounding box center [520, 448] width 253 height 18
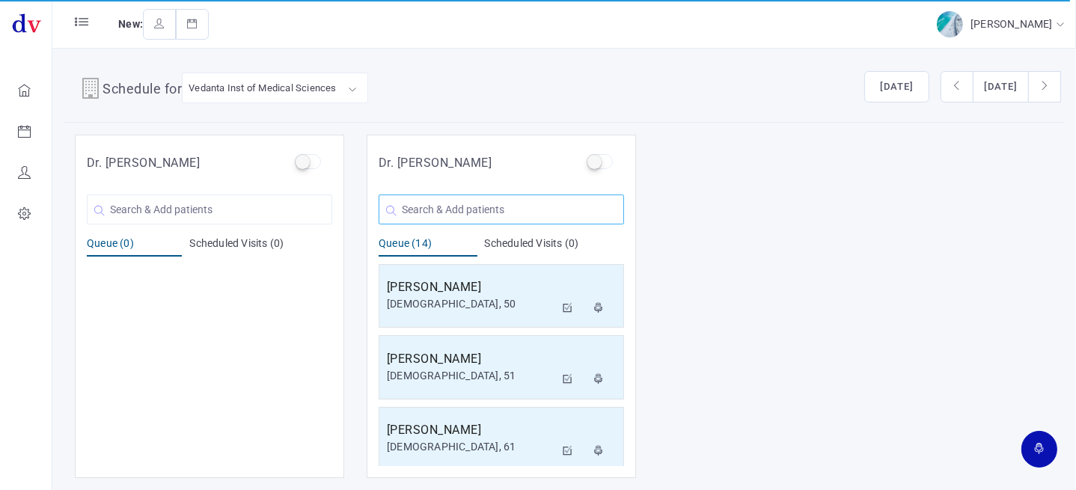
click at [474, 214] on input "text" at bounding box center [501, 210] width 245 height 30
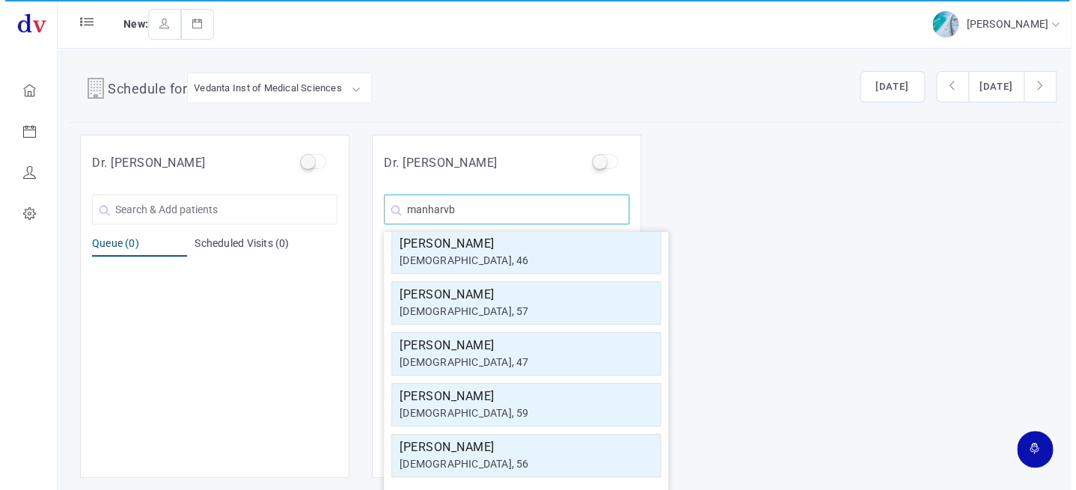
scroll to position [0, 0]
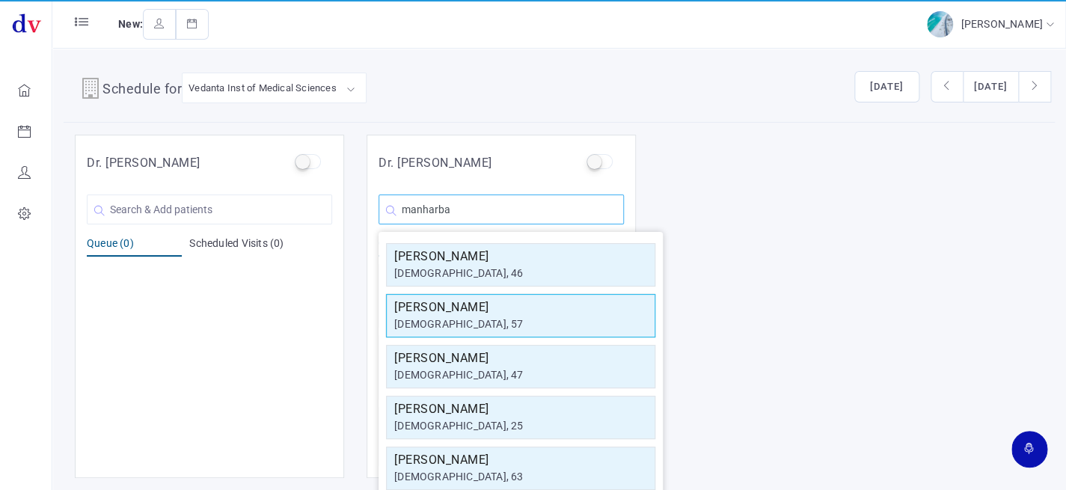
type input "manharba"
click at [495, 303] on h5 "[PERSON_NAME]" at bounding box center [520, 308] width 253 height 18
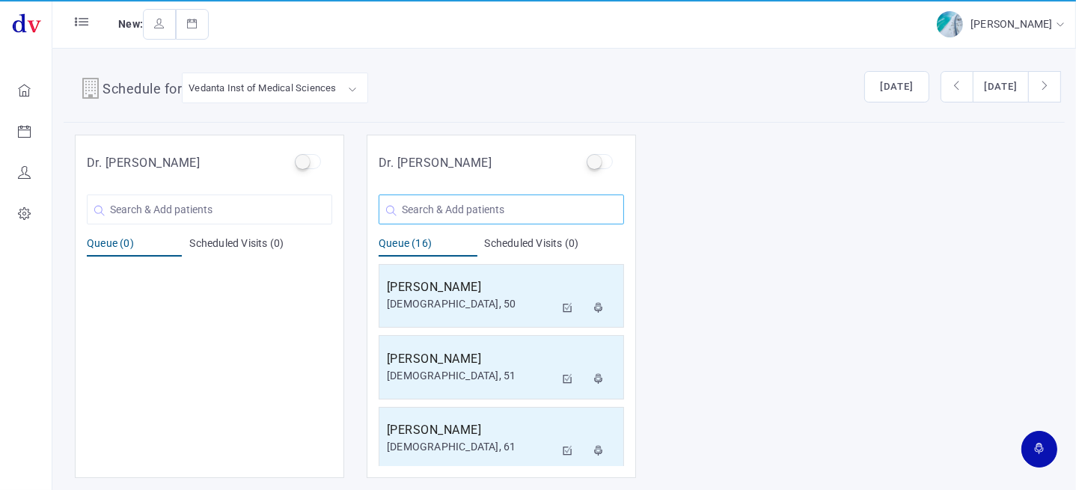
click at [453, 198] on input "text" at bounding box center [501, 210] width 245 height 30
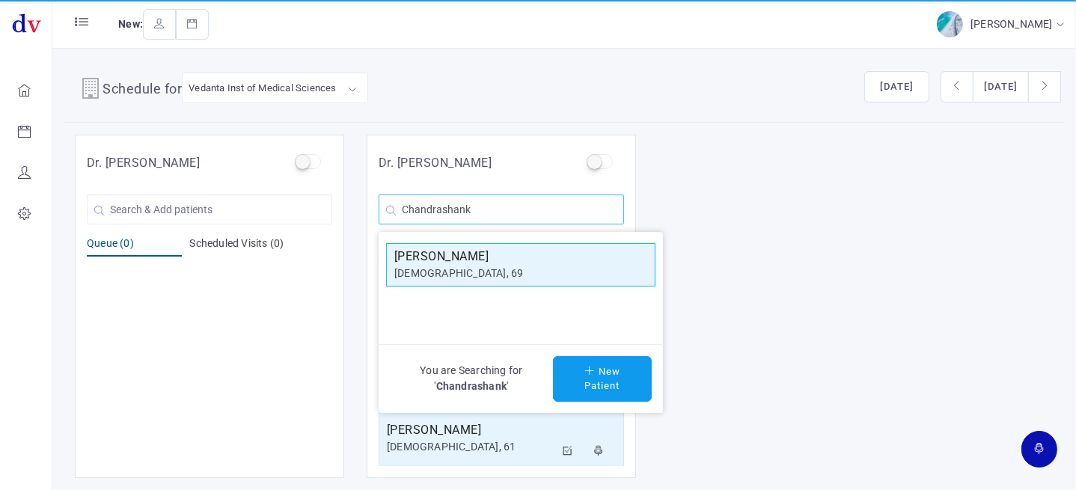
type input "Chandrashank"
click at [471, 272] on div "[DEMOGRAPHIC_DATA], 69" at bounding box center [520, 274] width 253 height 16
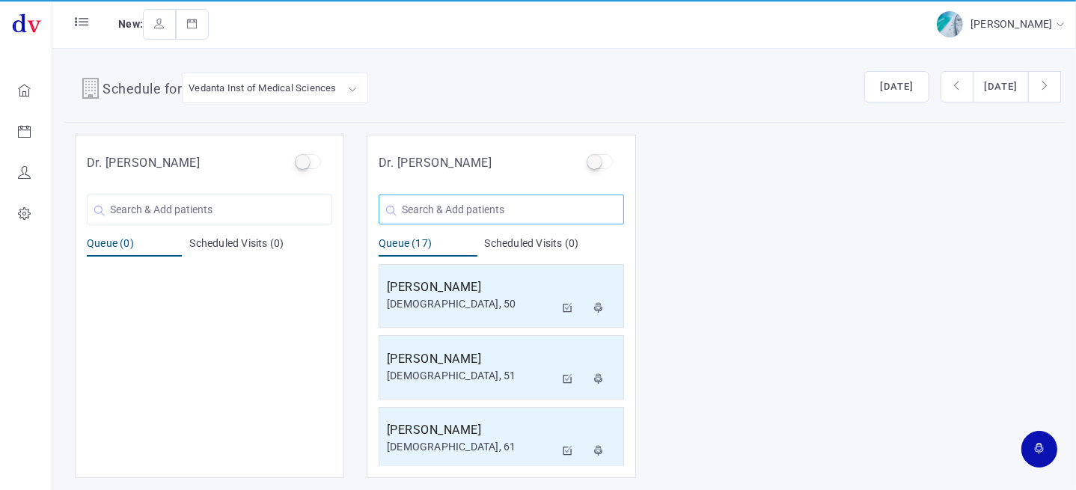
click at [498, 211] on input "text" at bounding box center [501, 210] width 245 height 30
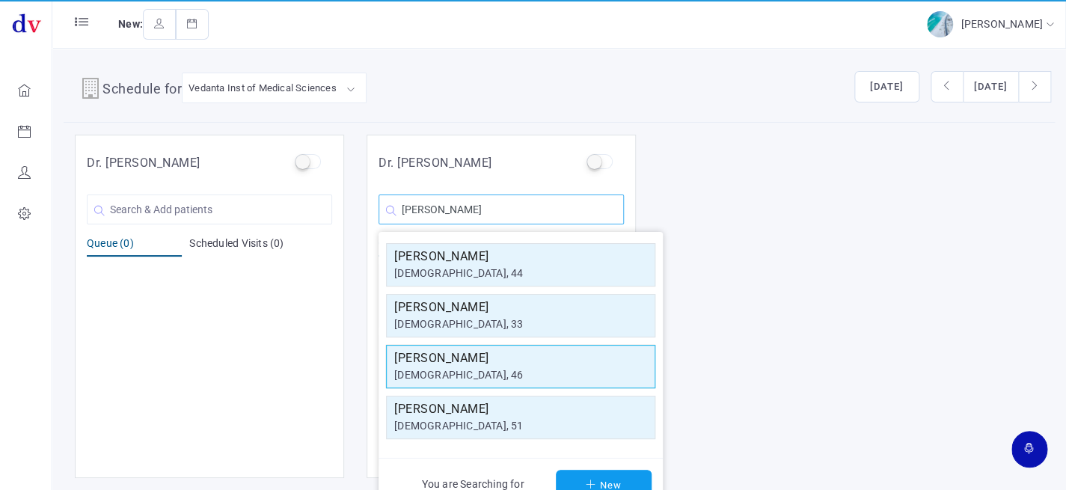
type input "[PERSON_NAME]"
click at [532, 373] on div "[DEMOGRAPHIC_DATA], 46" at bounding box center [520, 375] width 253 height 16
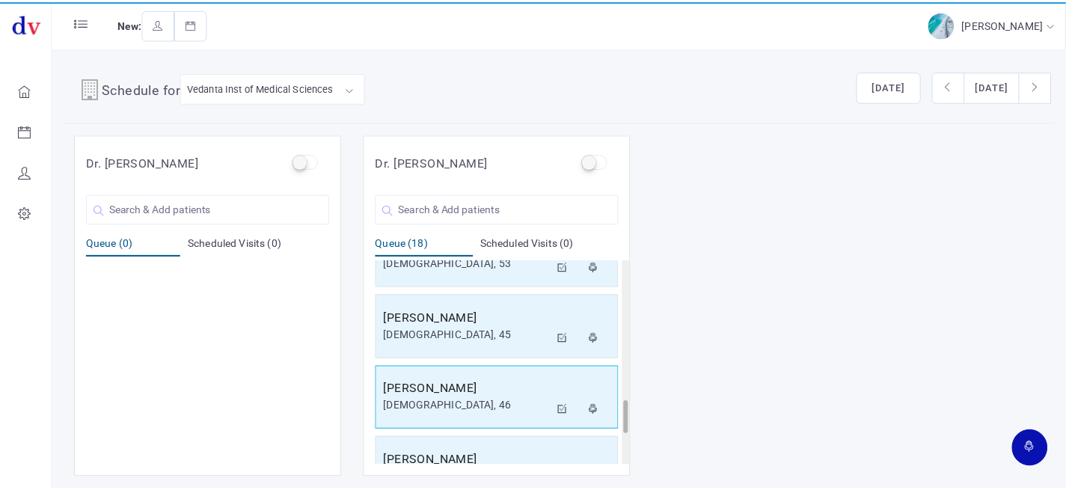
scroll to position [1078, 0]
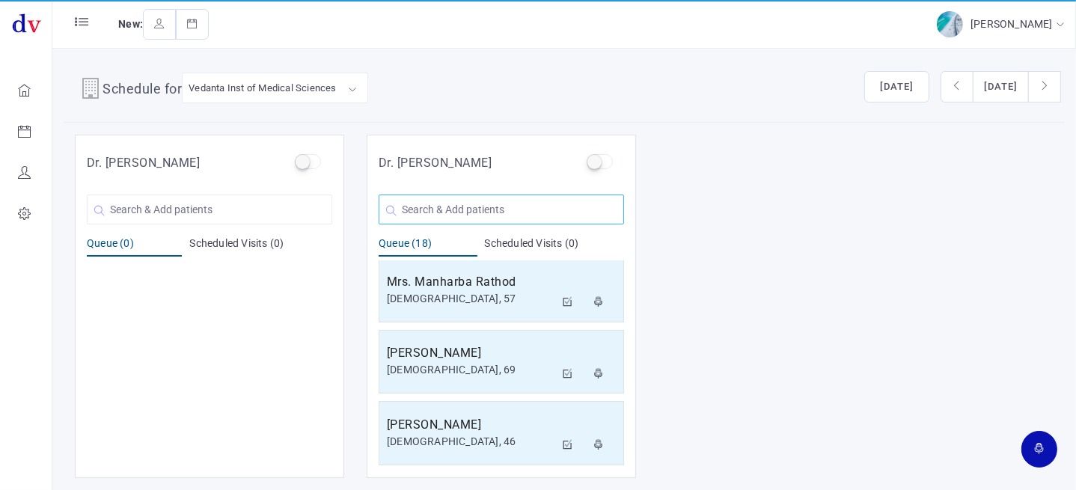
click at [478, 216] on input "text" at bounding box center [501, 210] width 245 height 30
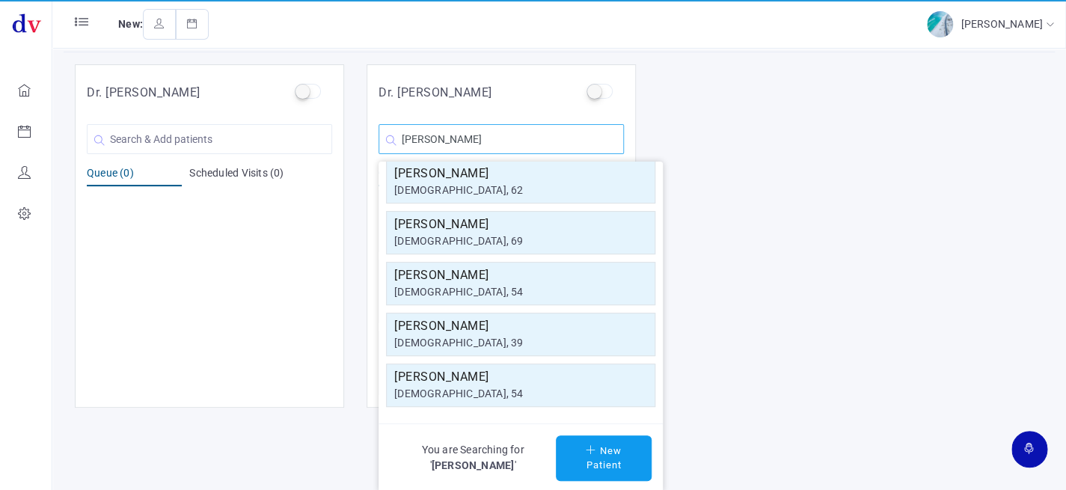
scroll to position [56, 0]
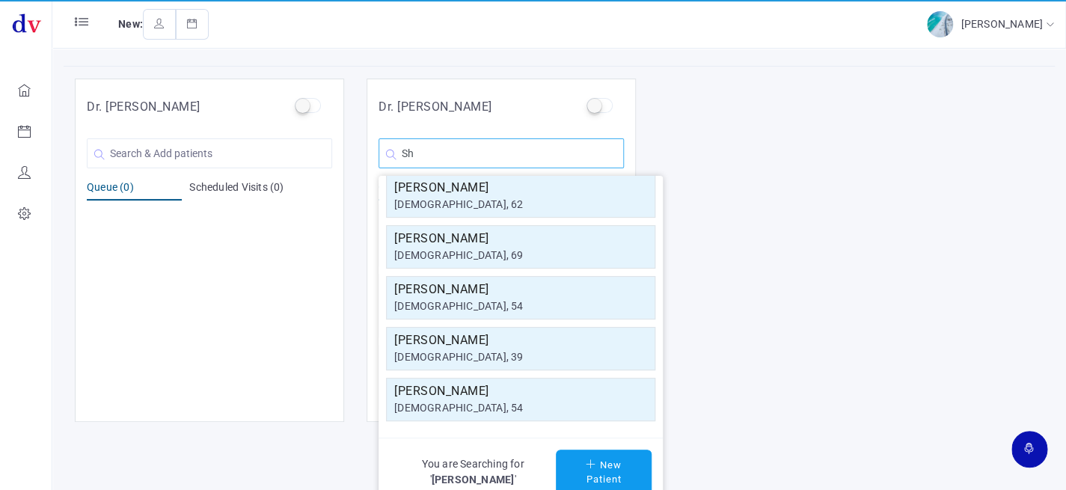
type input "S"
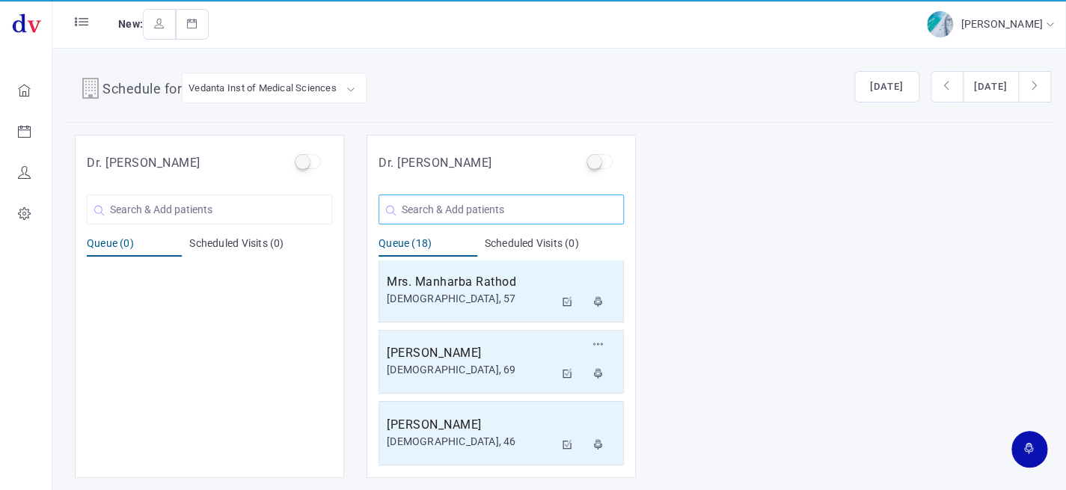
scroll to position [0, 0]
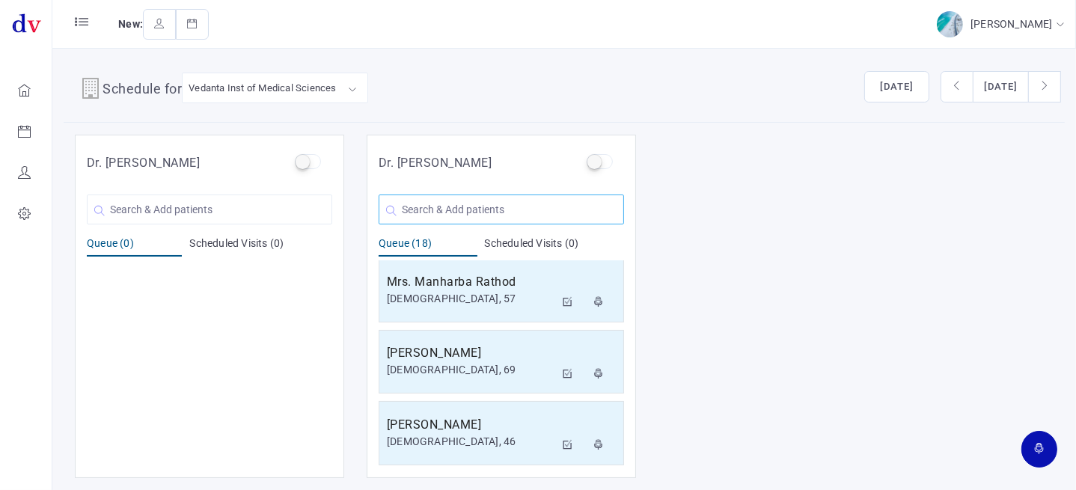
click at [495, 209] on input "text" at bounding box center [501, 210] width 245 height 30
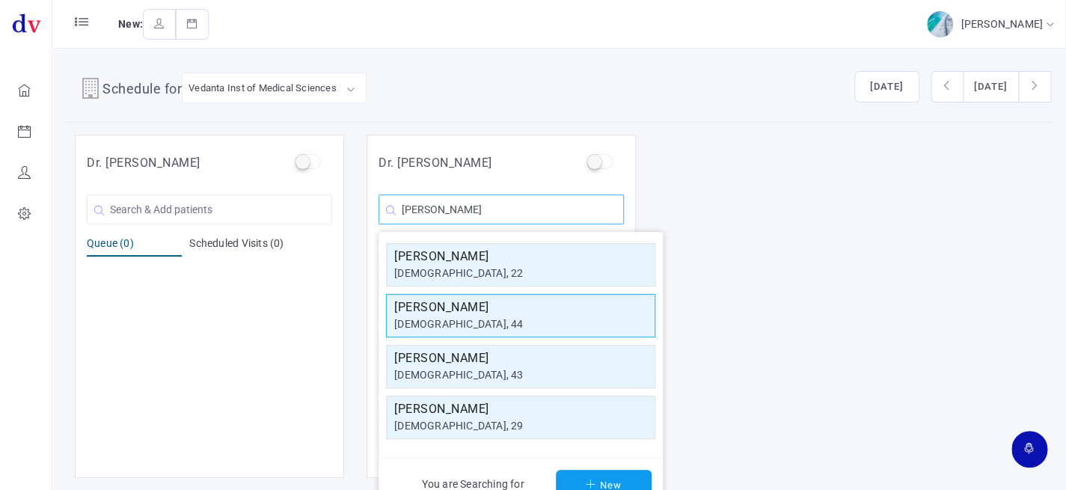
type input "[PERSON_NAME]"
click at [501, 307] on h5 "[PERSON_NAME]" at bounding box center [520, 308] width 253 height 18
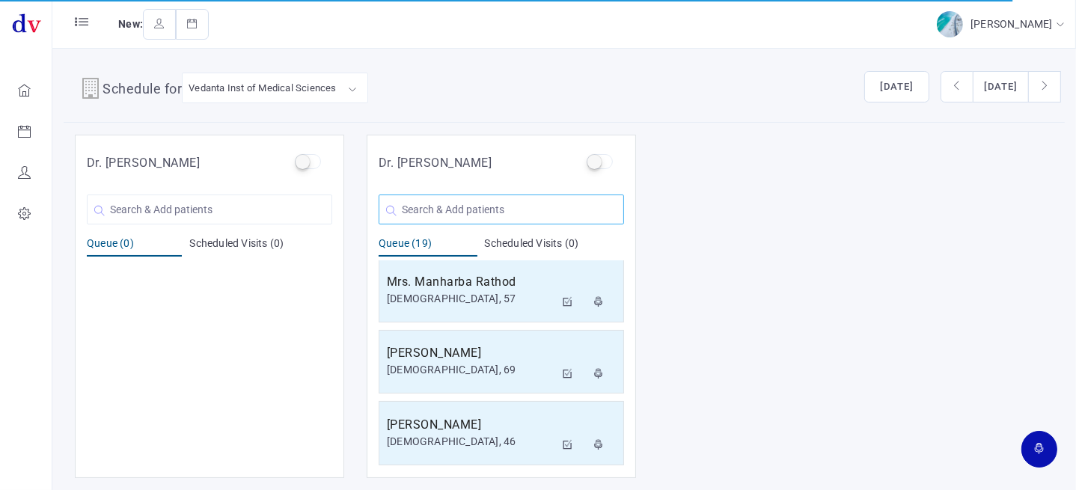
click at [482, 204] on input "text" at bounding box center [501, 210] width 245 height 30
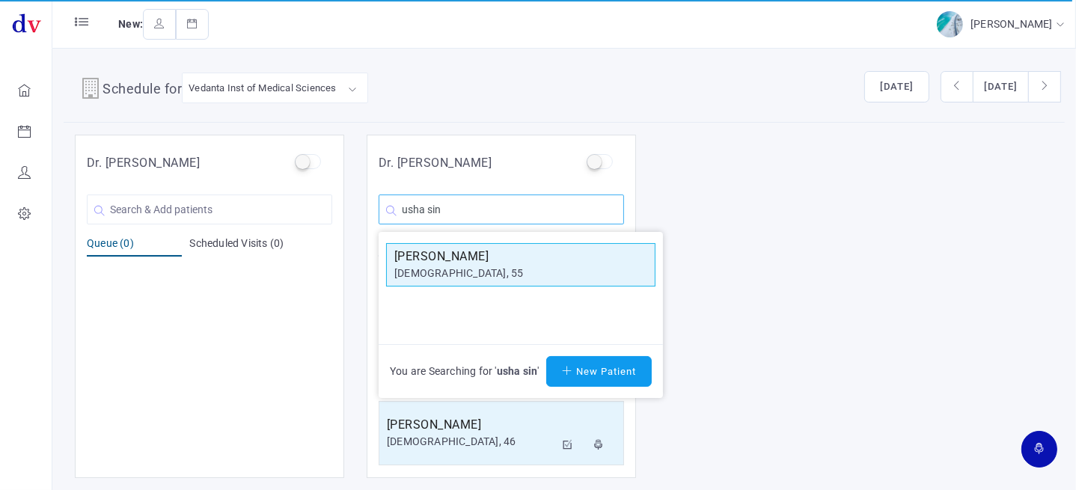
type input "usha sin"
click at [471, 252] on h5 "[PERSON_NAME]" at bounding box center [520, 257] width 253 height 18
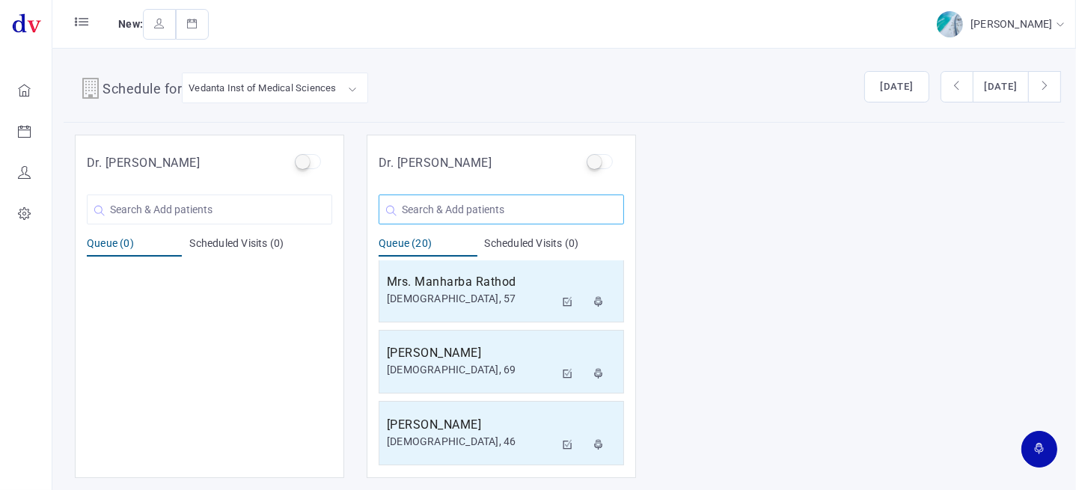
click at [459, 207] on input "text" at bounding box center [501, 210] width 245 height 30
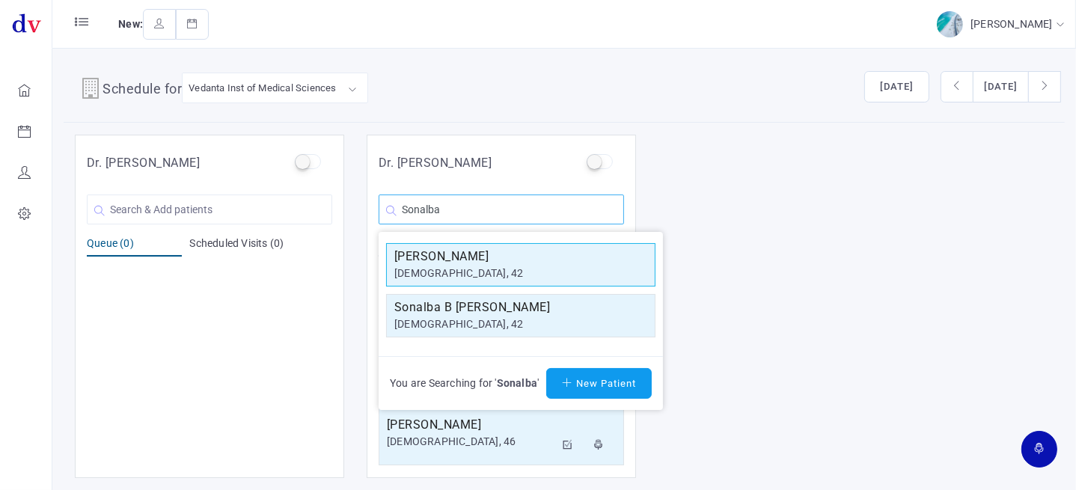
type input "Sonalba"
click at [474, 267] on div "[DEMOGRAPHIC_DATA], 42" at bounding box center [520, 274] width 253 height 16
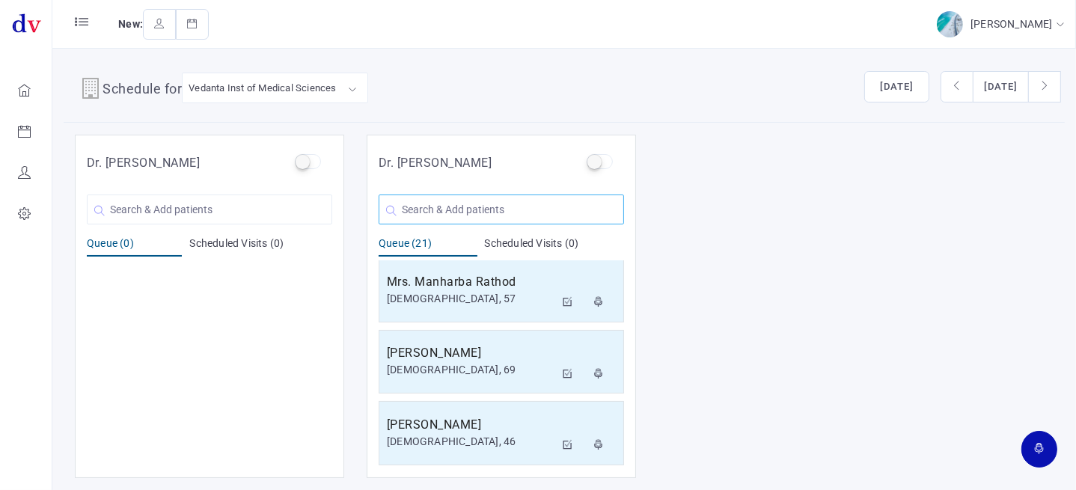
click at [450, 210] on input "text" at bounding box center [501, 210] width 245 height 30
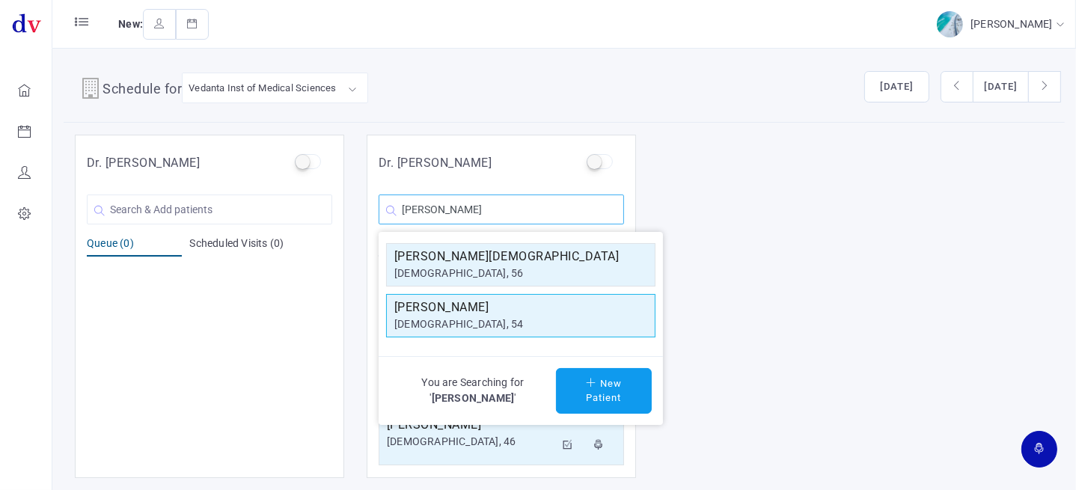
type input "[PERSON_NAME]"
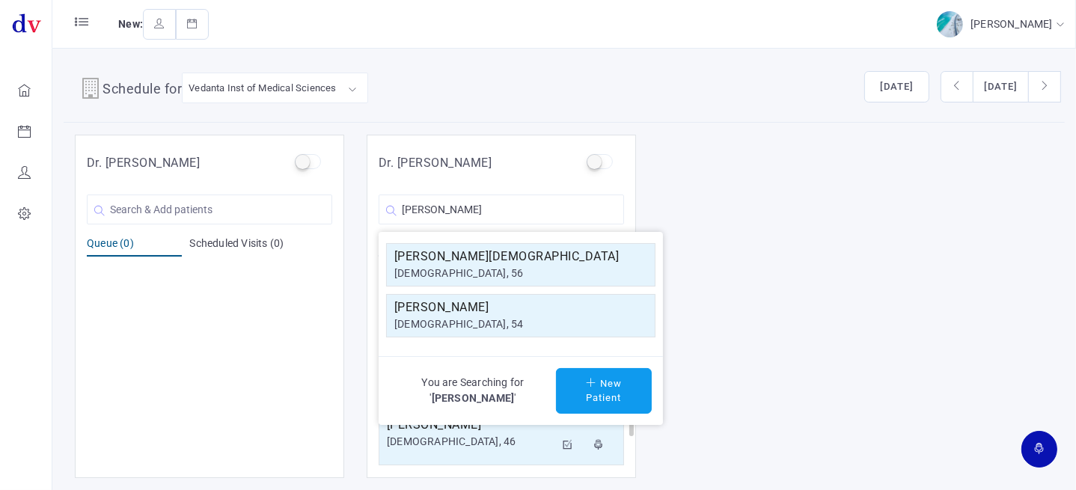
click at [456, 311] on h5 "[PERSON_NAME]" at bounding box center [520, 308] width 253 height 18
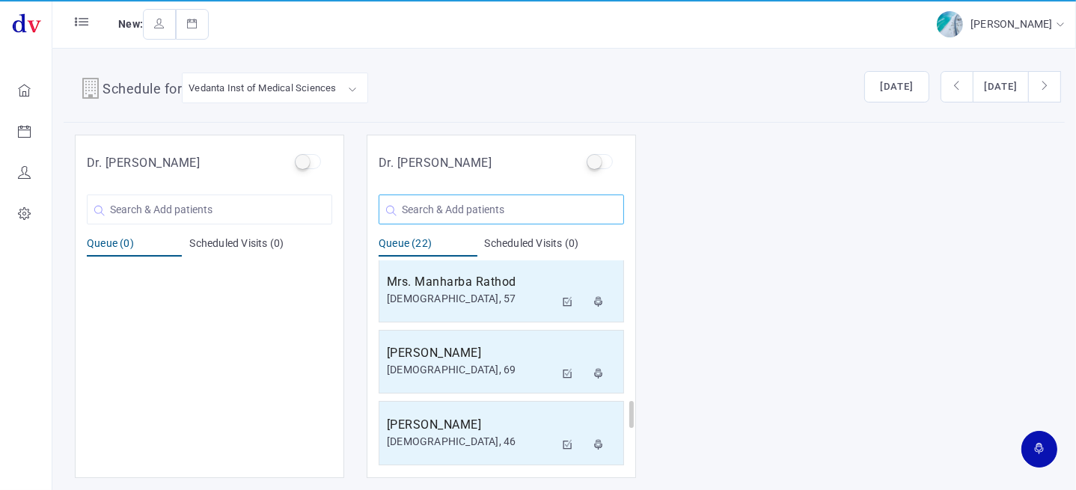
click at [460, 207] on input "text" at bounding box center [501, 210] width 245 height 30
click at [461, 204] on input "text" at bounding box center [501, 210] width 245 height 30
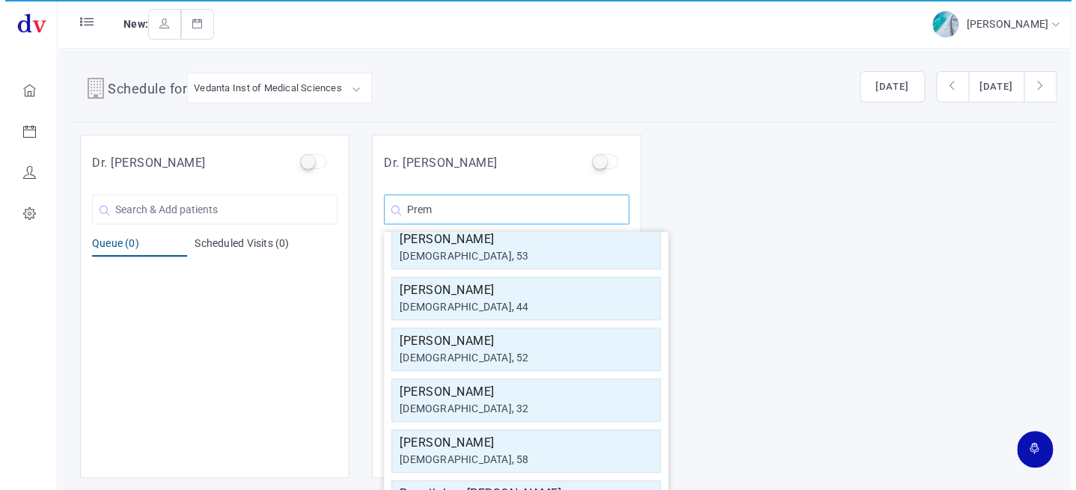
scroll to position [0, 0]
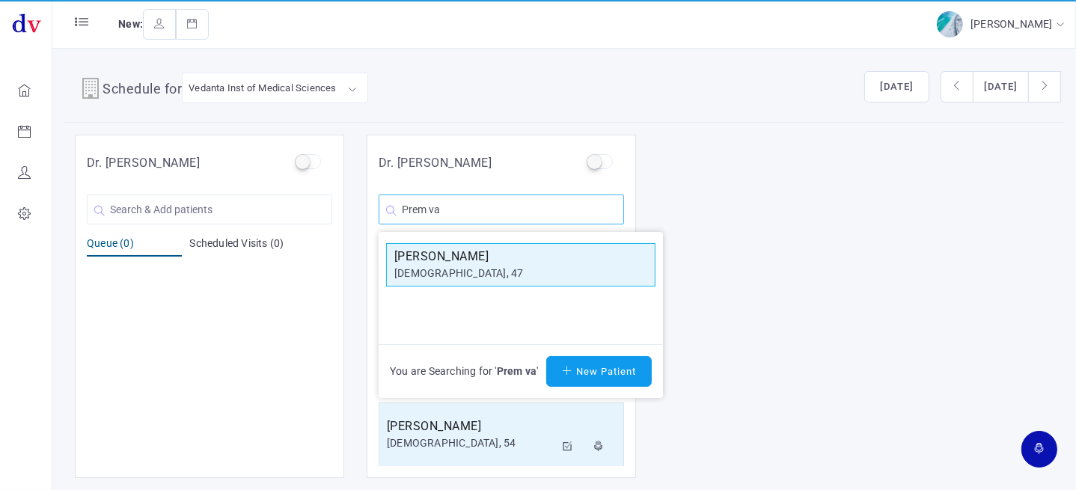
type input "Prem va"
click at [494, 262] on h5 "[PERSON_NAME]" at bounding box center [520, 257] width 253 height 18
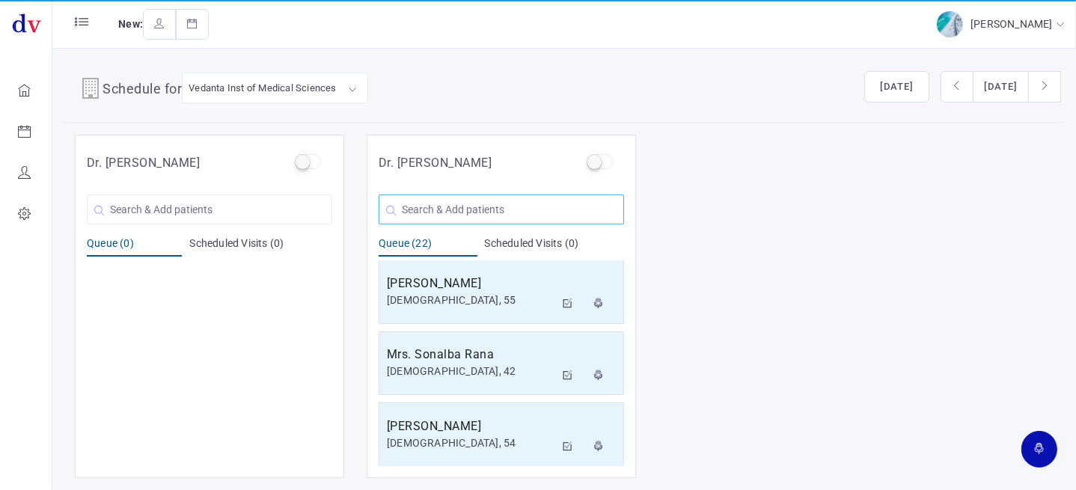
click at [444, 207] on input "text" at bounding box center [501, 210] width 245 height 30
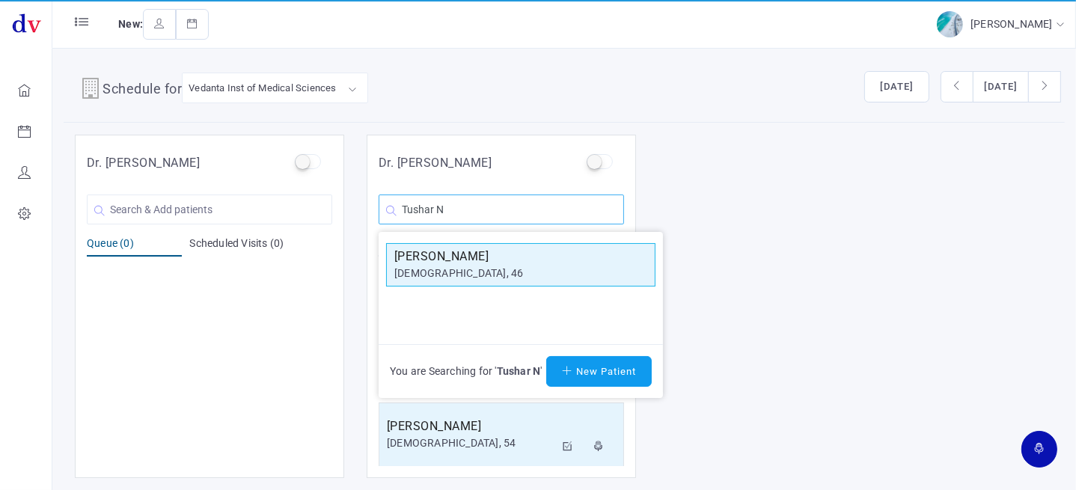
type input "Tushar N"
click at [458, 252] on h5 "[PERSON_NAME]" at bounding box center [520, 257] width 253 height 18
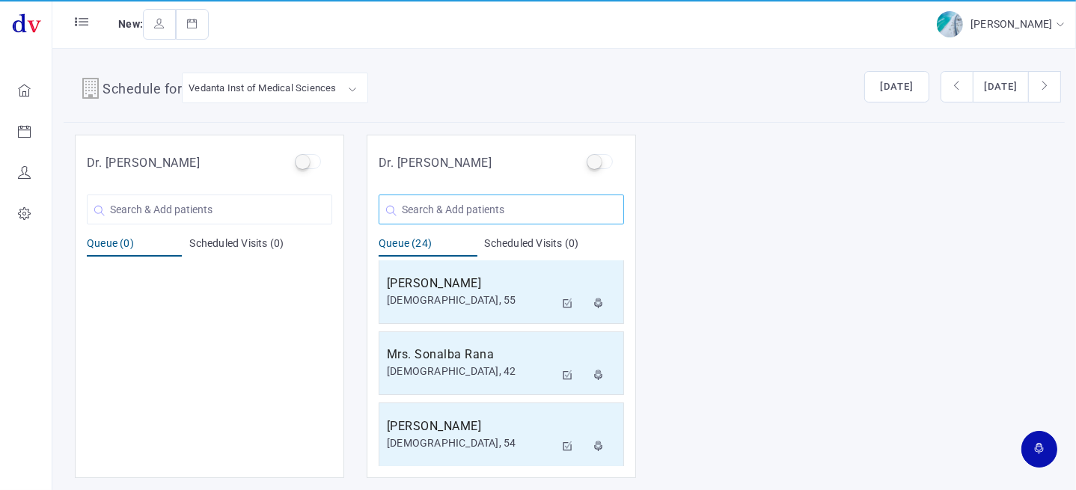
click at [452, 212] on input "text" at bounding box center [501, 210] width 245 height 30
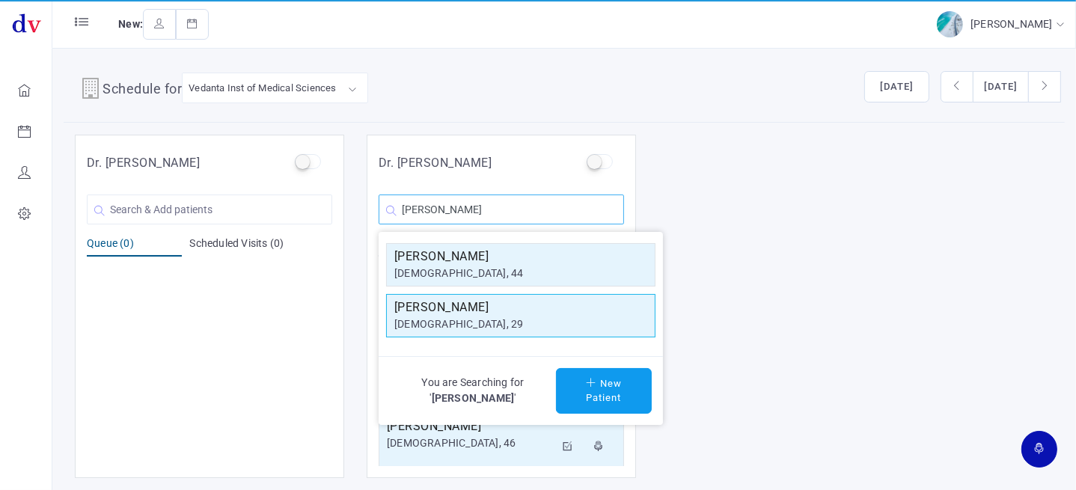
type input "[PERSON_NAME]"
click at [456, 313] on h5 "[PERSON_NAME]" at bounding box center [520, 308] width 253 height 18
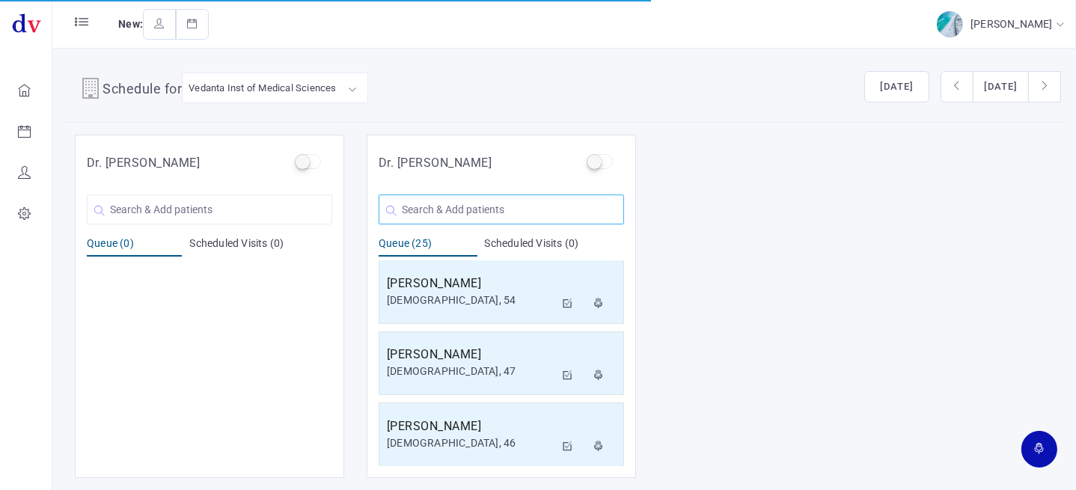
click at [456, 210] on input "text" at bounding box center [501, 210] width 245 height 30
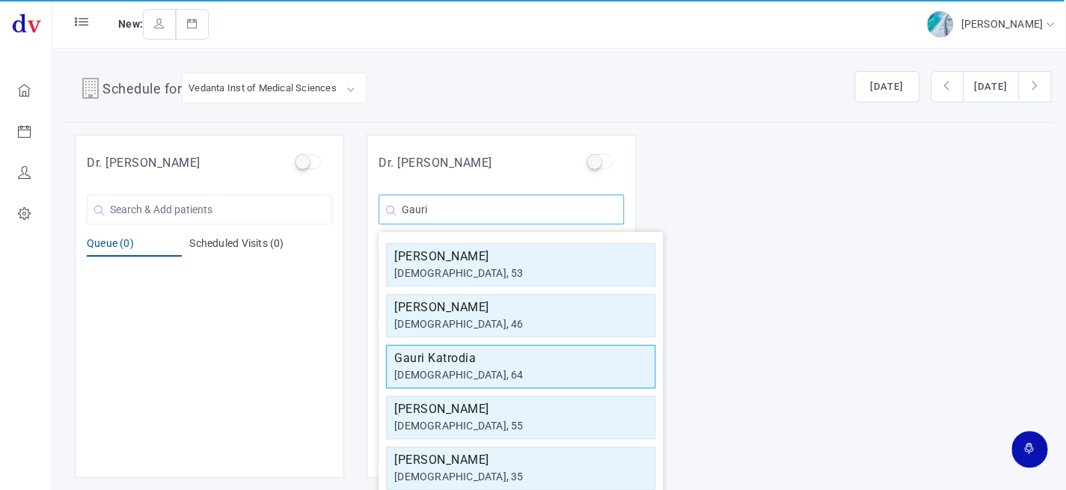
type input "Gauri"
click at [449, 373] on div "[DEMOGRAPHIC_DATA], 64" at bounding box center [520, 375] width 253 height 16
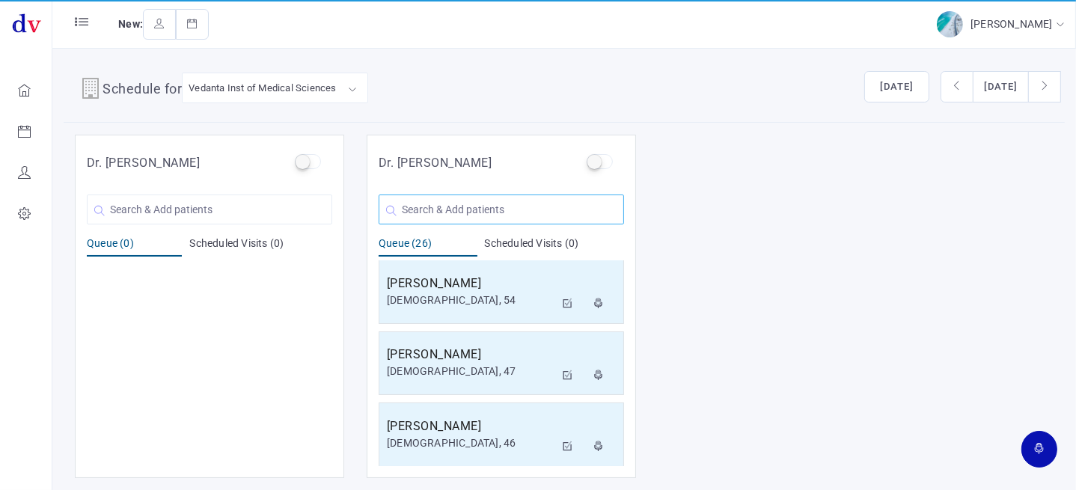
click at [455, 212] on input "text" at bounding box center [501, 210] width 245 height 30
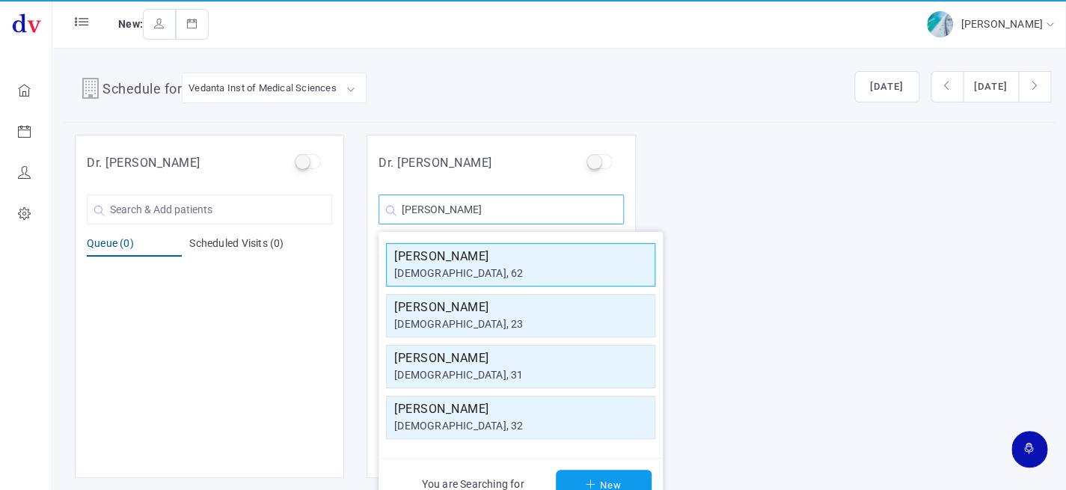
type input "[PERSON_NAME]"
click at [520, 270] on div "[DEMOGRAPHIC_DATA], 62" at bounding box center [520, 274] width 253 height 16
